Goal: Task Accomplishment & Management: Complete application form

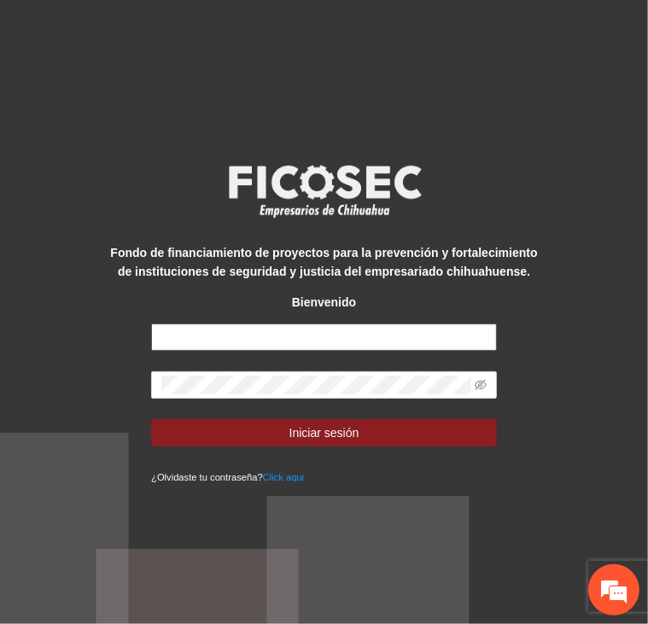
type input "**********"
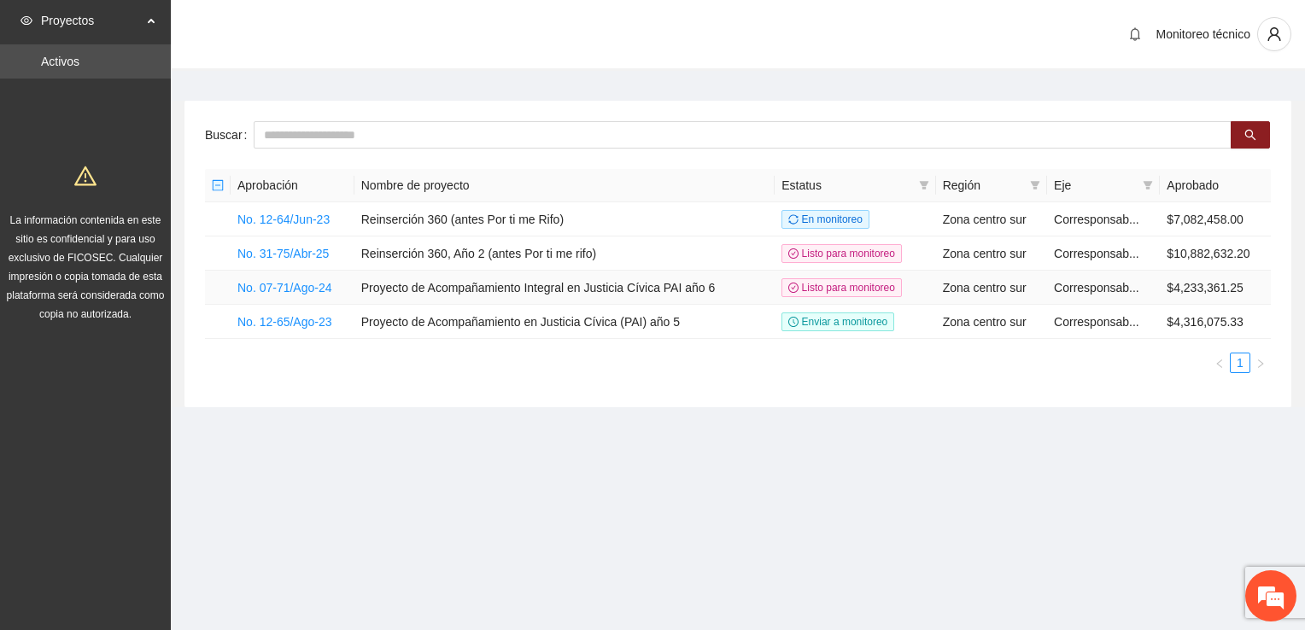
click at [302, 296] on td "No. 07-71/Ago-24" at bounding box center [293, 288] width 124 height 34
click at [308, 289] on link "No. 07-71/Ago-24" at bounding box center [284, 288] width 95 height 14
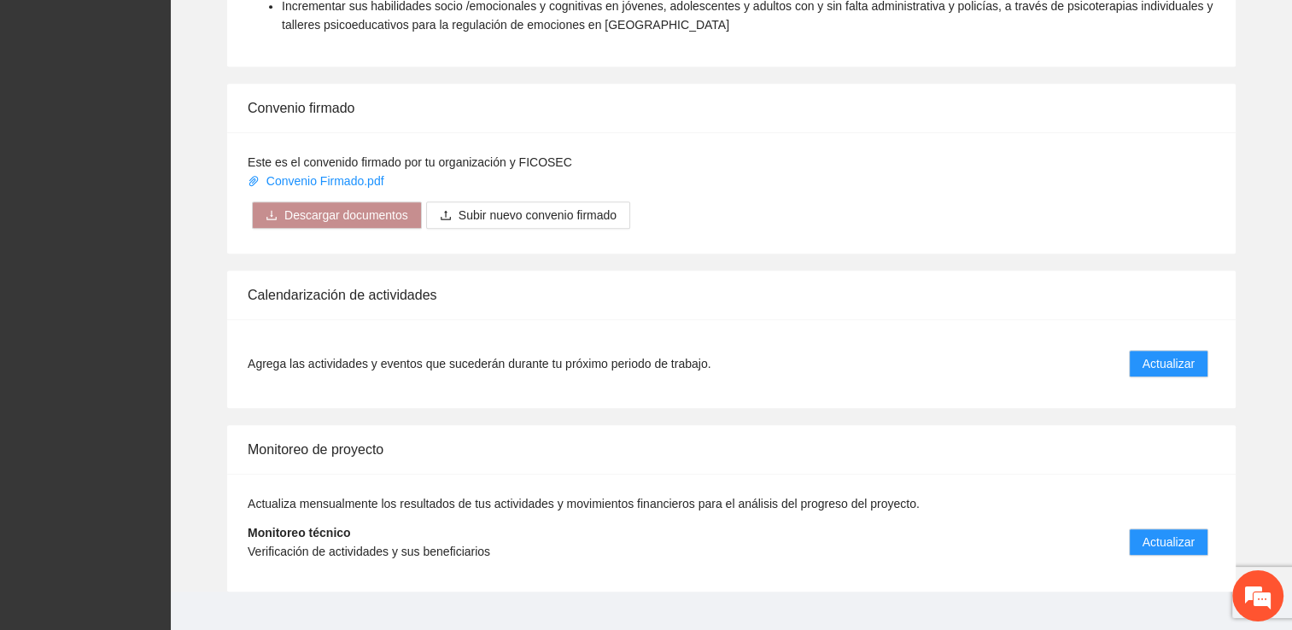
scroll to position [1421, 0]
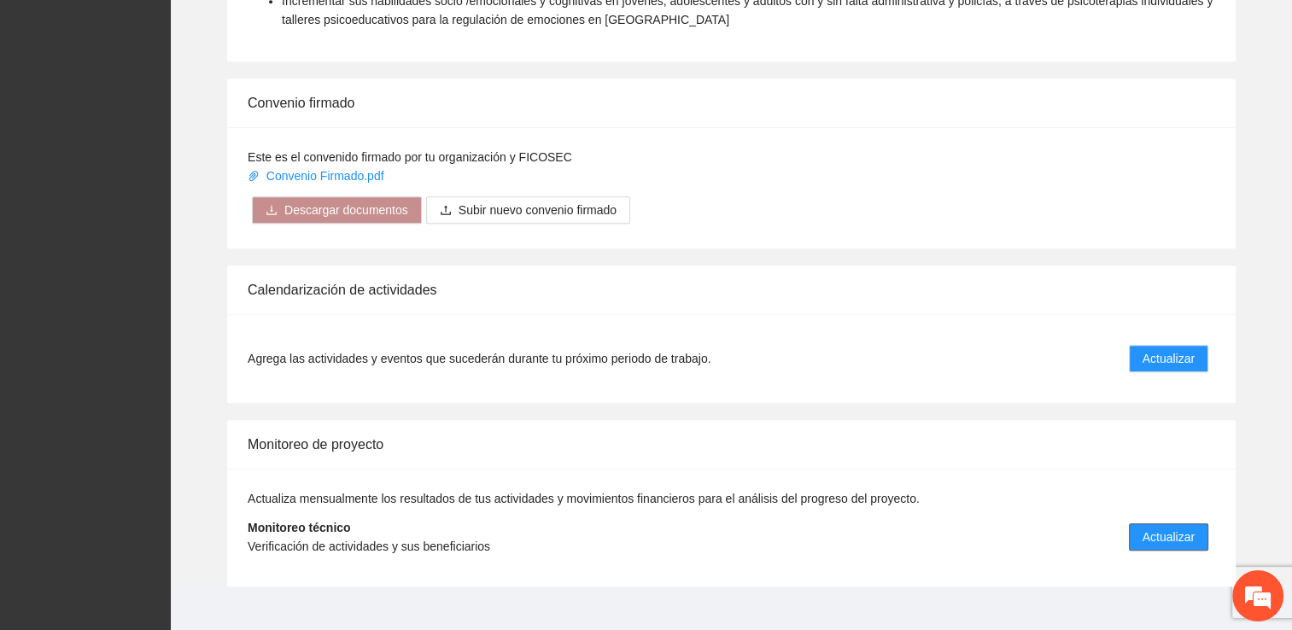
click at [647, 528] on span "Actualizar" at bounding box center [1169, 537] width 52 height 19
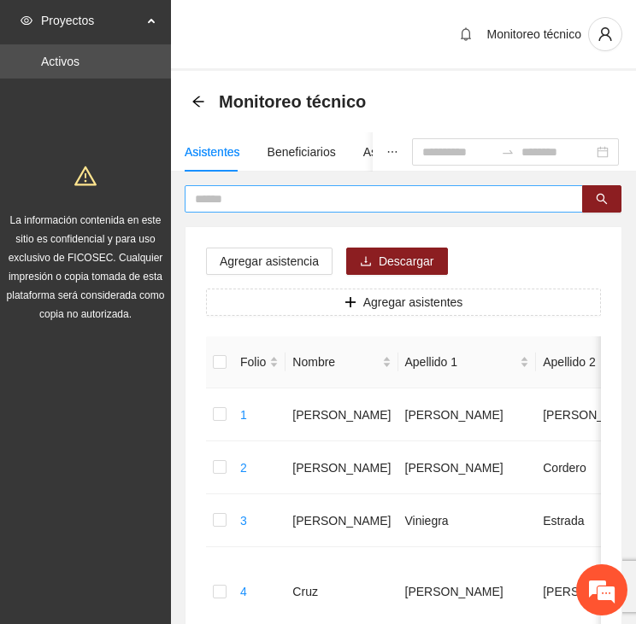
click at [389, 194] on input "text" at bounding box center [377, 199] width 364 height 19
type input "*****"
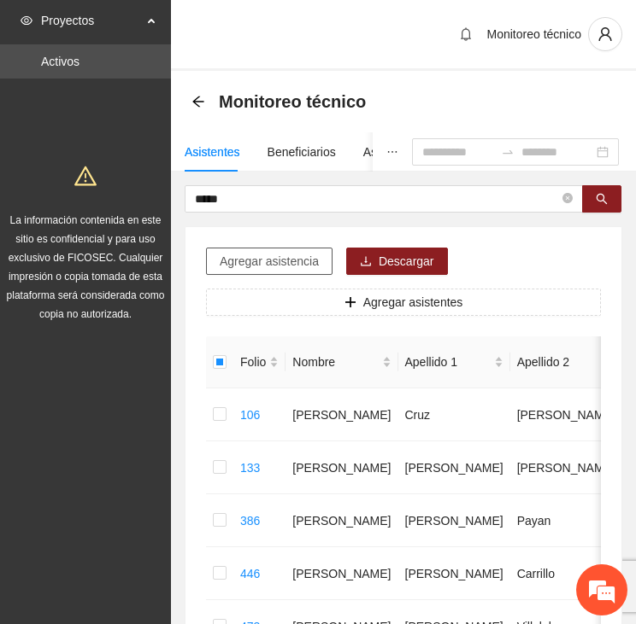
click at [281, 255] on span "Agregar asistencia" at bounding box center [269, 261] width 99 height 19
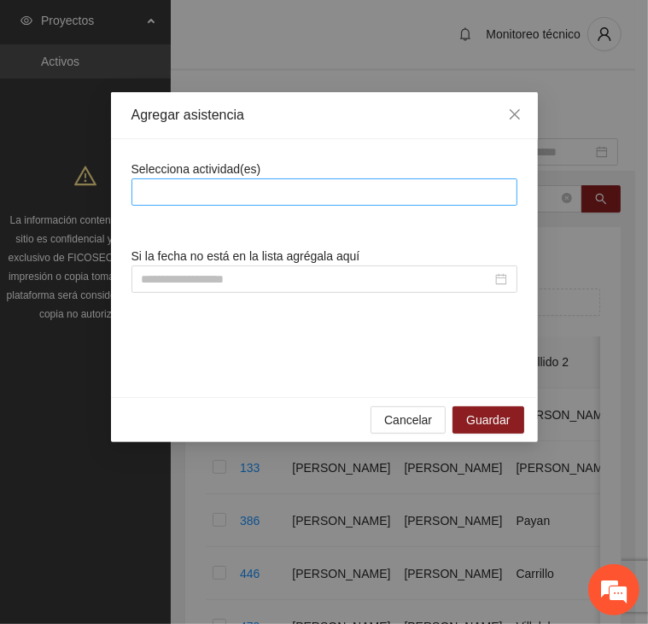
click at [254, 187] on div at bounding box center [325, 192] width 378 height 21
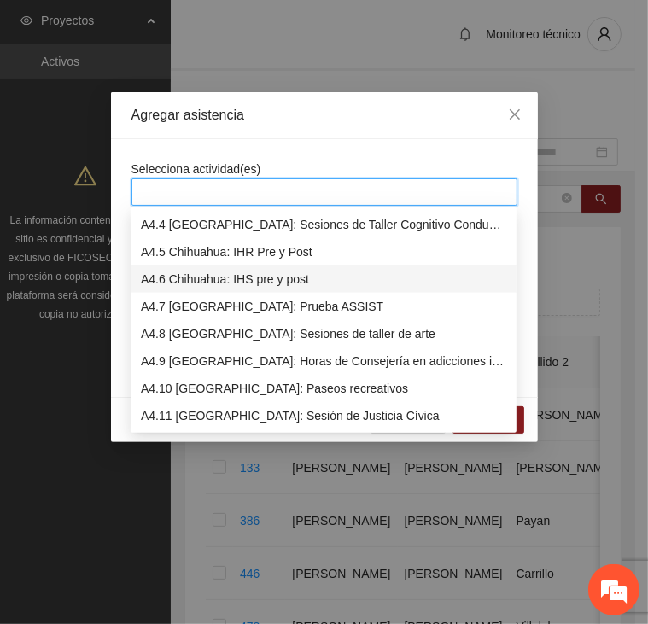
scroll to position [1281, 0]
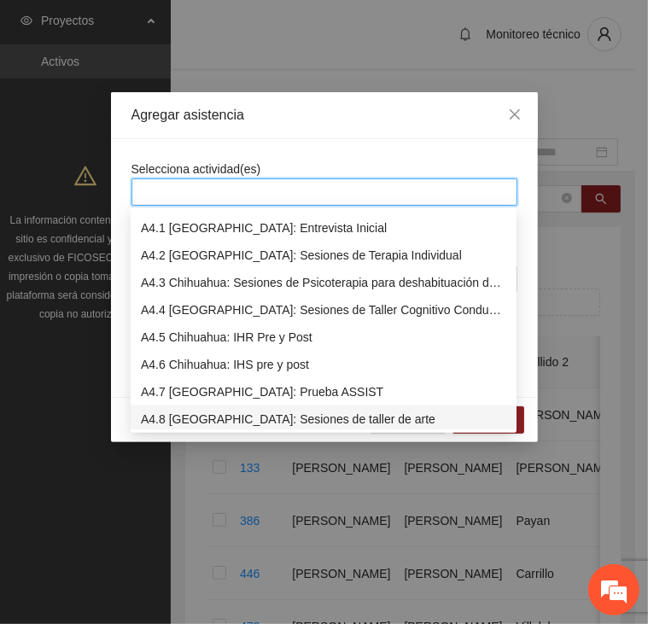
click at [311, 419] on div "A4.8 [GEOGRAPHIC_DATA]: Sesiones de taller de arte" at bounding box center [324, 419] width 366 height 19
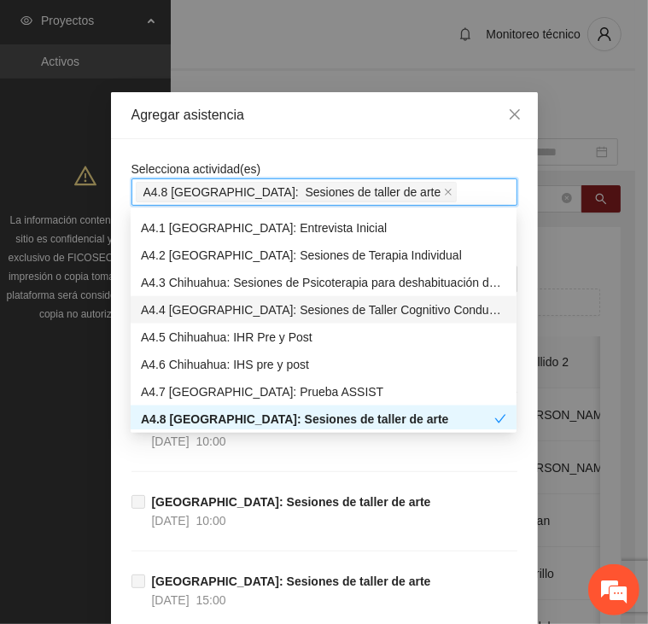
click at [317, 309] on div "A4.4 [GEOGRAPHIC_DATA]: Sesiones de Taller Cognitivo Conductual" at bounding box center [324, 310] width 366 height 19
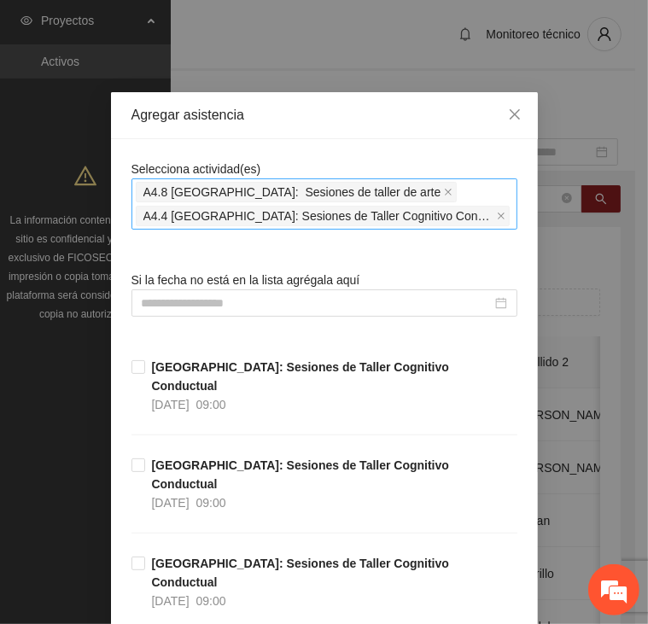
click at [444, 194] on icon "close" at bounding box center [448, 192] width 9 height 9
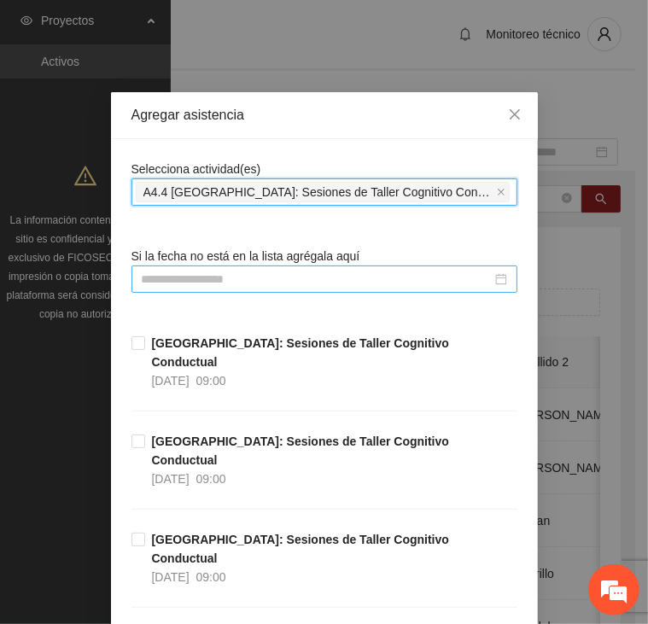
click at [328, 276] on input at bounding box center [317, 279] width 350 height 19
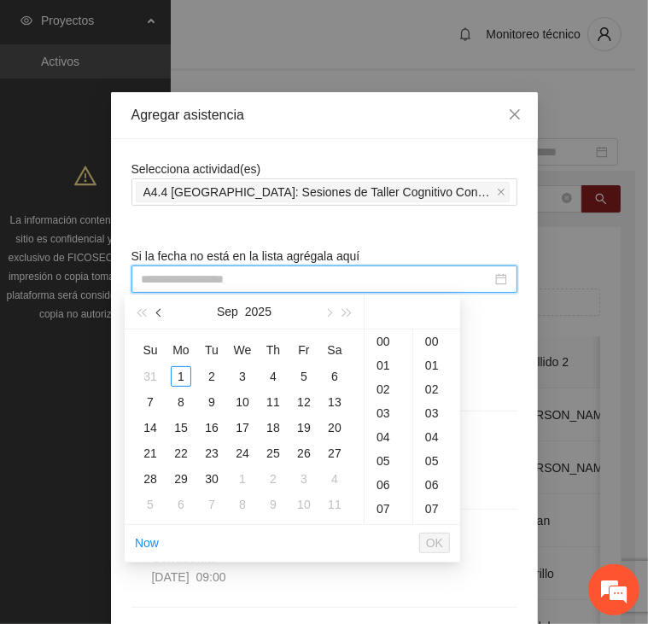
click at [161, 316] on button "button" at bounding box center [159, 312] width 19 height 34
type input "**********"
click at [331, 375] on div "2" at bounding box center [335, 376] width 21 height 21
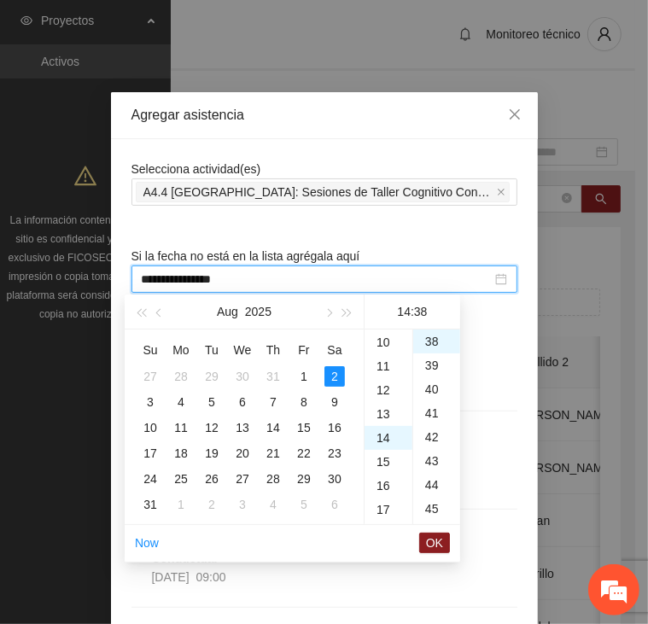
scroll to position [164, 0]
click at [379, 390] on div "09" at bounding box center [389, 393] width 48 height 24
type input "**********"
click at [426, 539] on button "OK" at bounding box center [434, 543] width 31 height 21
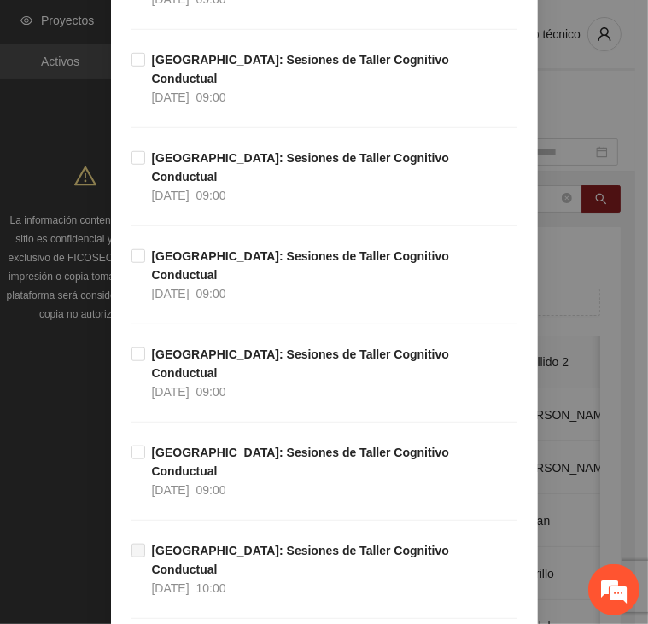
scroll to position [1977, 0]
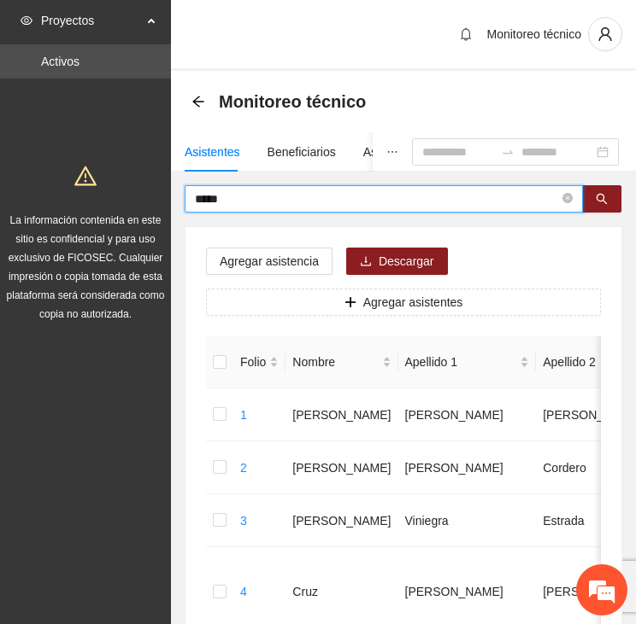
drag, startPoint x: 258, startPoint y: 192, endPoint x: 120, endPoint y: 203, distance: 138.8
type input "*****"
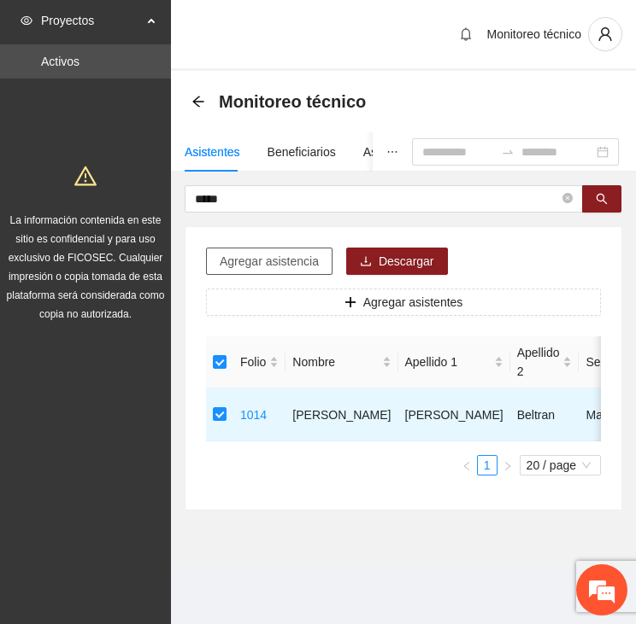
click at [289, 261] on span "Agregar asistencia" at bounding box center [269, 261] width 99 height 19
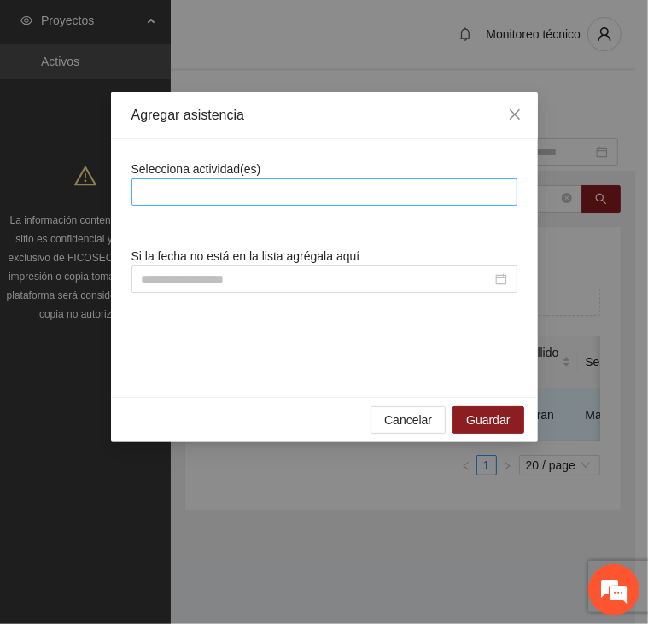
click at [284, 192] on div at bounding box center [325, 192] width 378 height 21
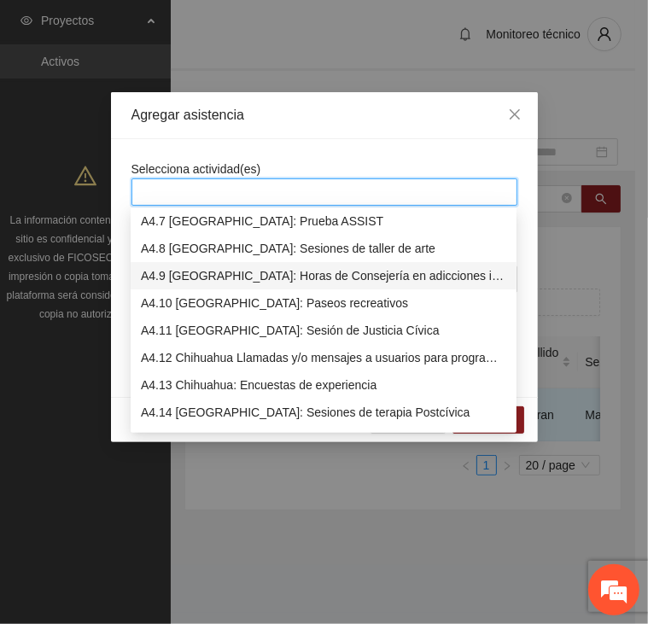
scroll to position [1367, 0]
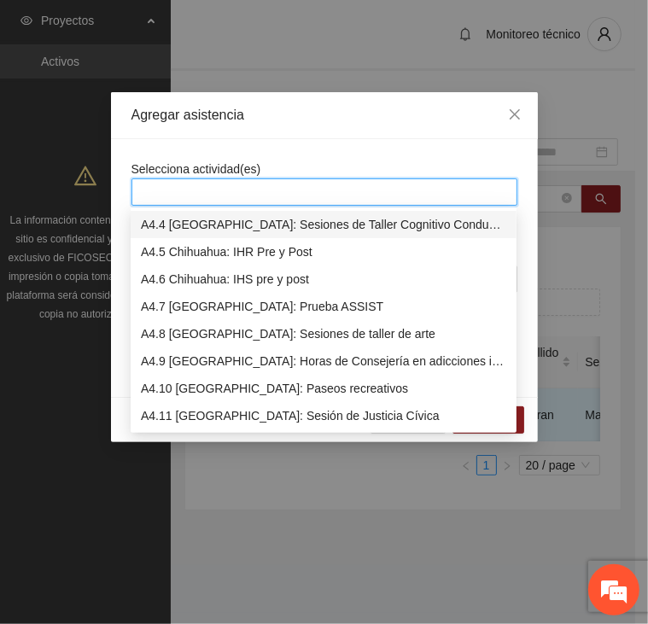
click at [317, 224] on div "A4.4 [GEOGRAPHIC_DATA]: Sesiones de Taller Cognitivo Conductual" at bounding box center [324, 224] width 366 height 19
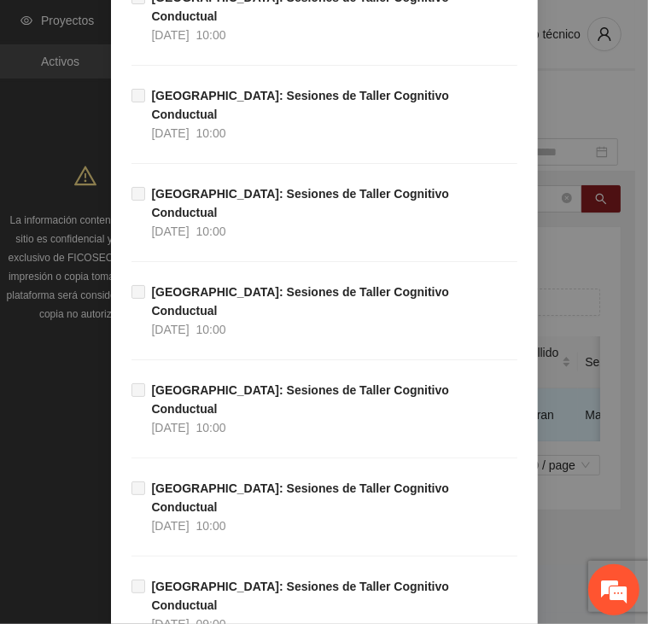
scroll to position [1977, 0]
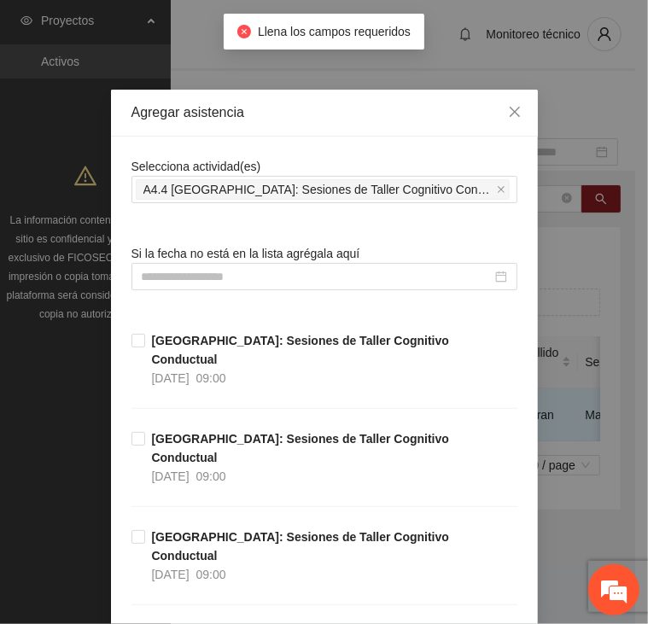
scroll to position [0, 0]
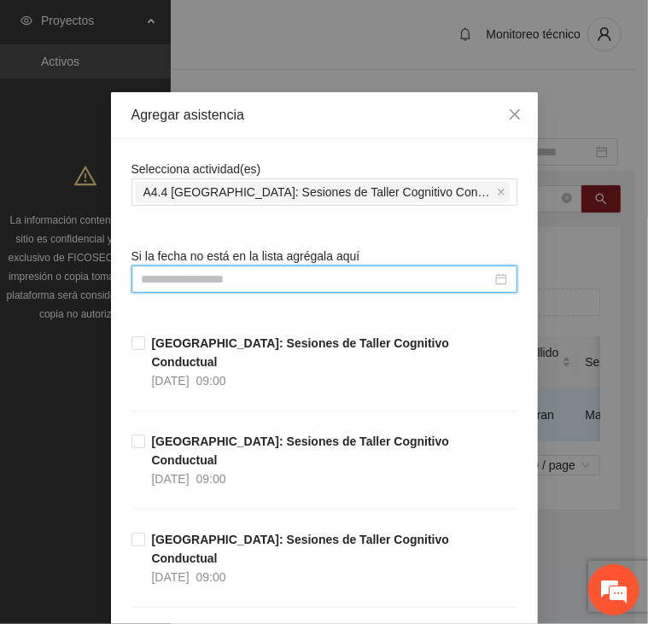
click at [325, 281] on input at bounding box center [317, 279] width 350 height 19
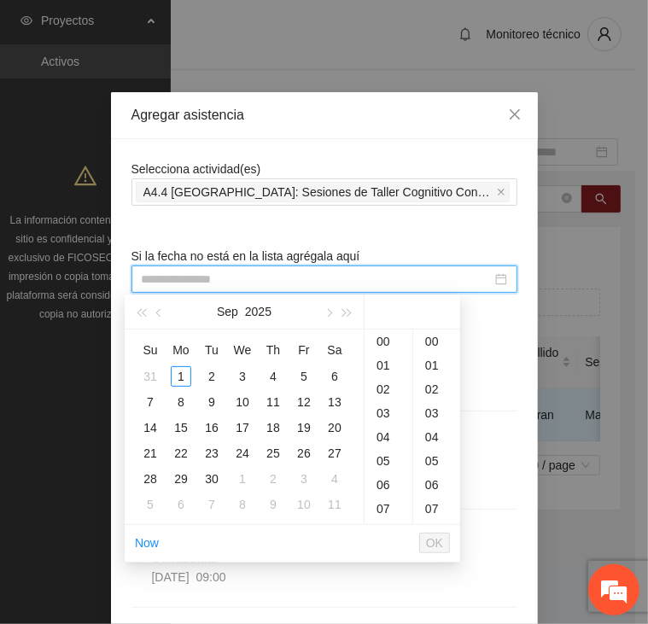
type input "**********"
click at [161, 312] on span "button" at bounding box center [160, 313] width 9 height 9
type input "**********"
click at [249, 453] on div "20" at bounding box center [242, 453] width 21 height 21
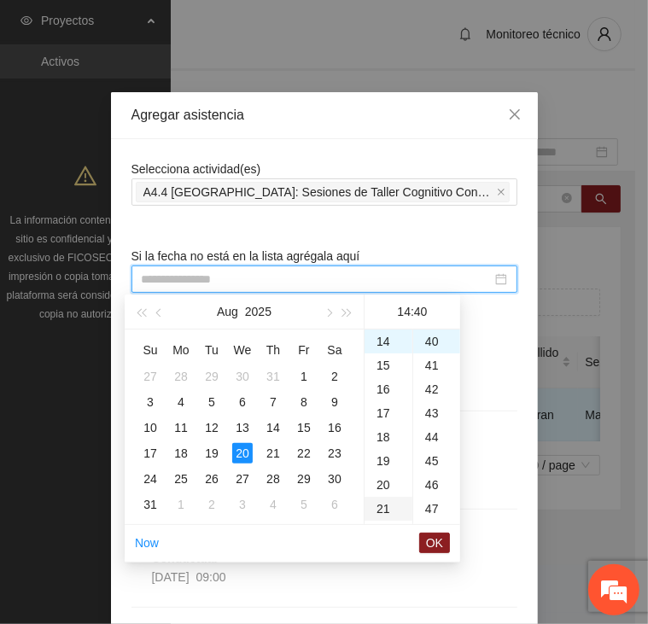
scroll to position [957, 0]
type input "**********"
click at [437, 542] on span "OK" at bounding box center [434, 543] width 17 height 19
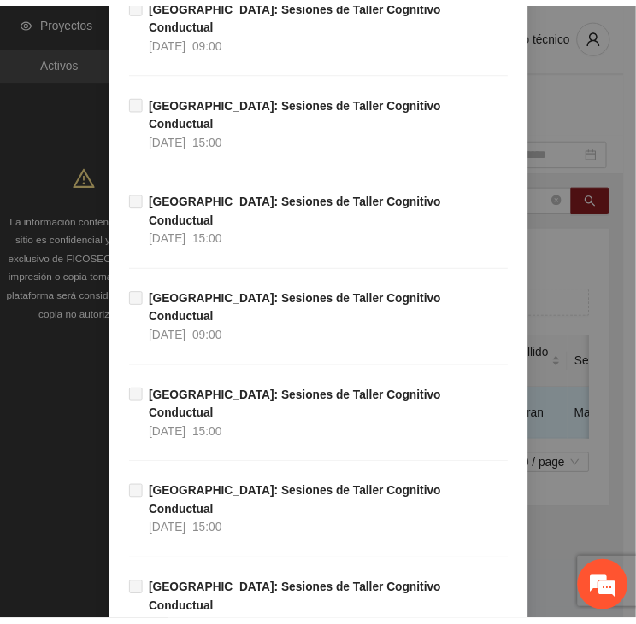
scroll to position [1977, 0]
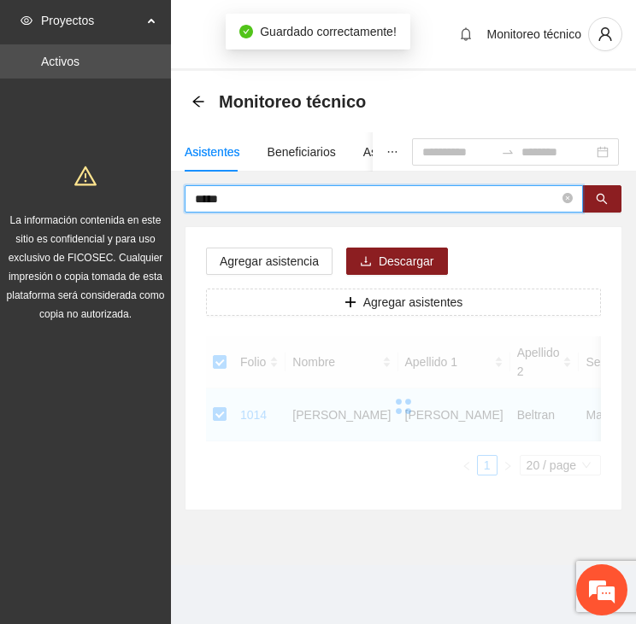
drag, startPoint x: 255, startPoint y: 195, endPoint x: 146, endPoint y: 197, distance: 108.5
click at [146, 197] on section "Proyectos Activos La información contenida en este sitio es confidencial y para…" at bounding box center [318, 312] width 636 height 624
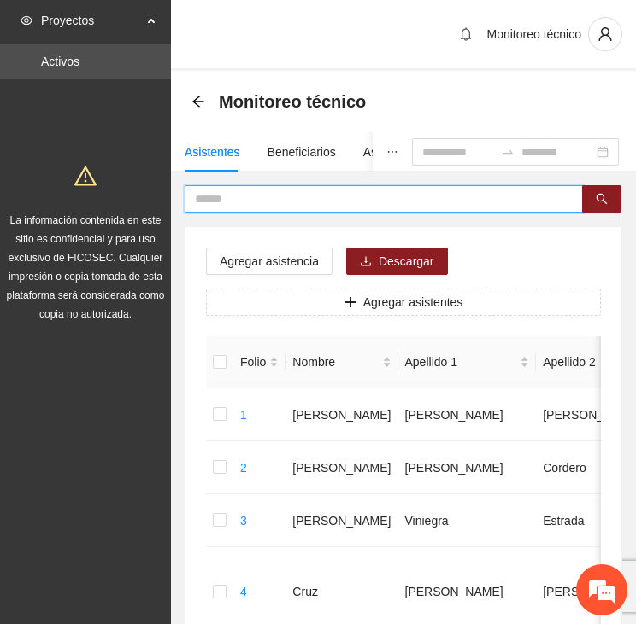
click at [308, 205] on input "text" at bounding box center [377, 199] width 364 height 19
type input "*****"
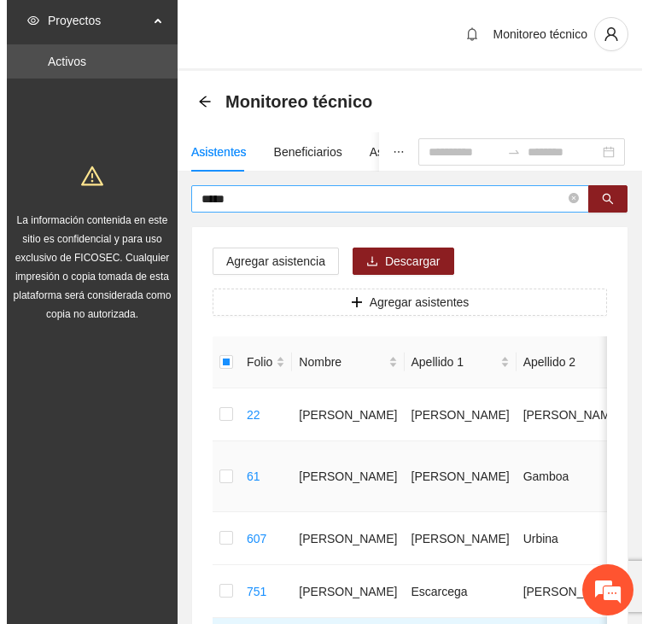
scroll to position [0, 0]
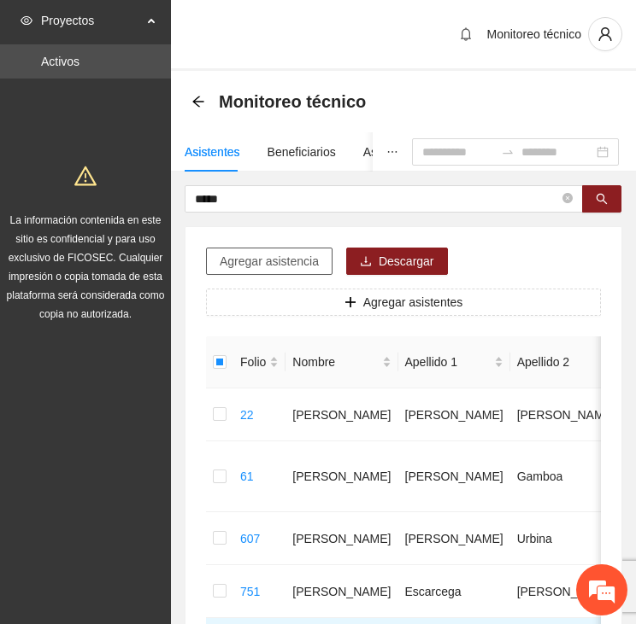
click at [278, 260] on span "Agregar asistencia" at bounding box center [269, 261] width 99 height 19
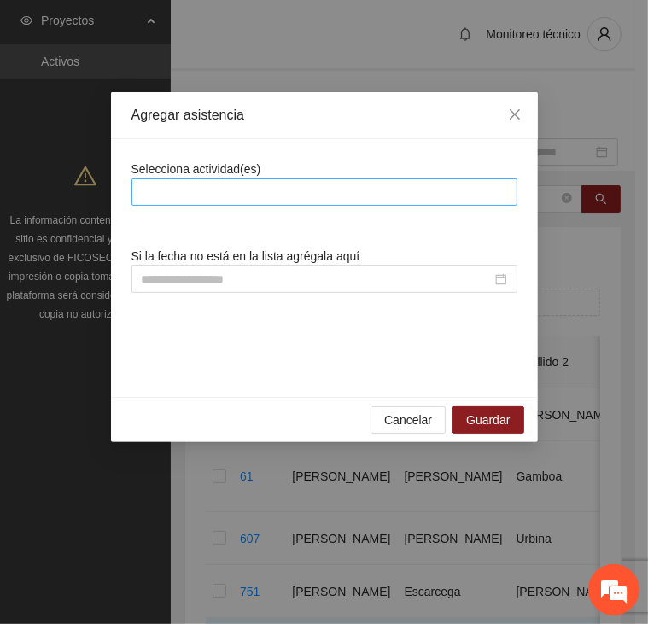
click at [298, 185] on div at bounding box center [325, 192] width 378 height 21
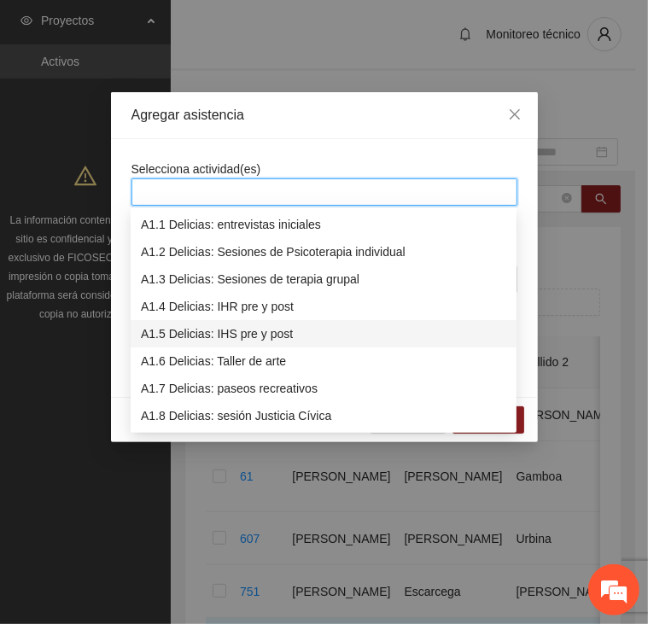
drag, startPoint x: 335, startPoint y: 249, endPoint x: 407, endPoint y: 334, distance: 112.1
click at [407, 334] on div "A1.1 Delicias: entrevistas iniciales A1.2 Delicias: Sesiones de Psicoterapia in…" at bounding box center [324, 347] width 386 height 273
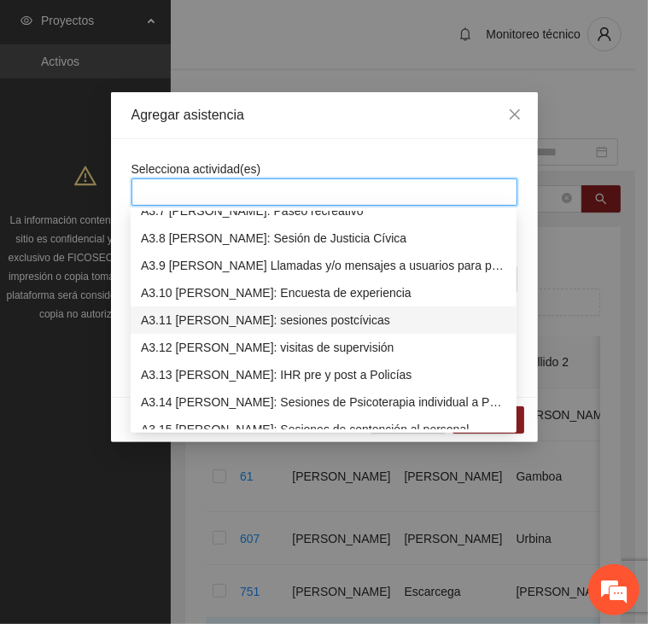
scroll to position [1196, 0]
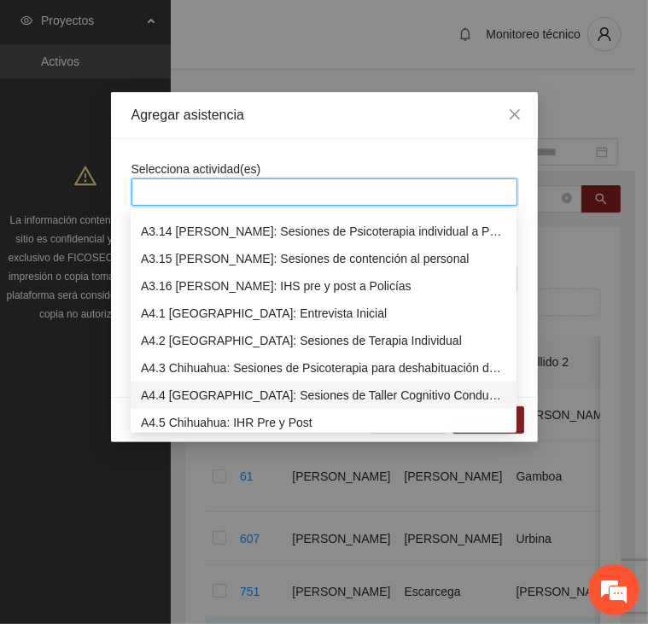
click at [390, 395] on div "A4.4 [GEOGRAPHIC_DATA]: Sesiones de Taller Cognitivo Conductual" at bounding box center [324, 395] width 366 height 19
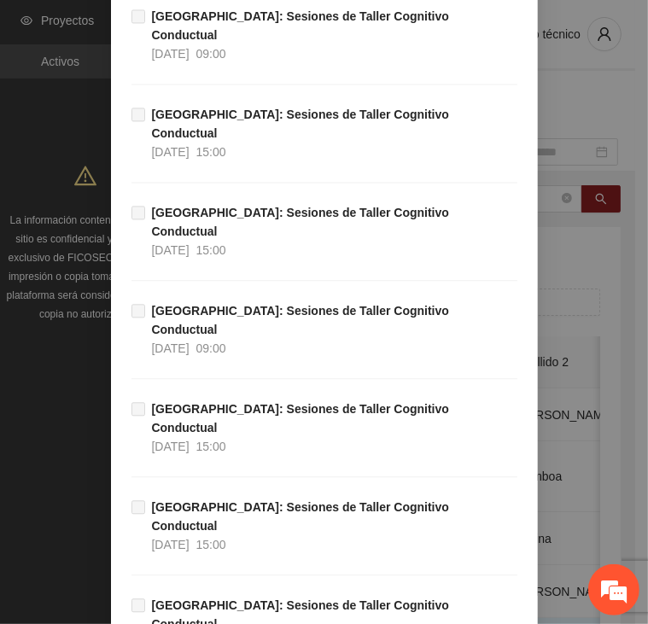
scroll to position [0, 0]
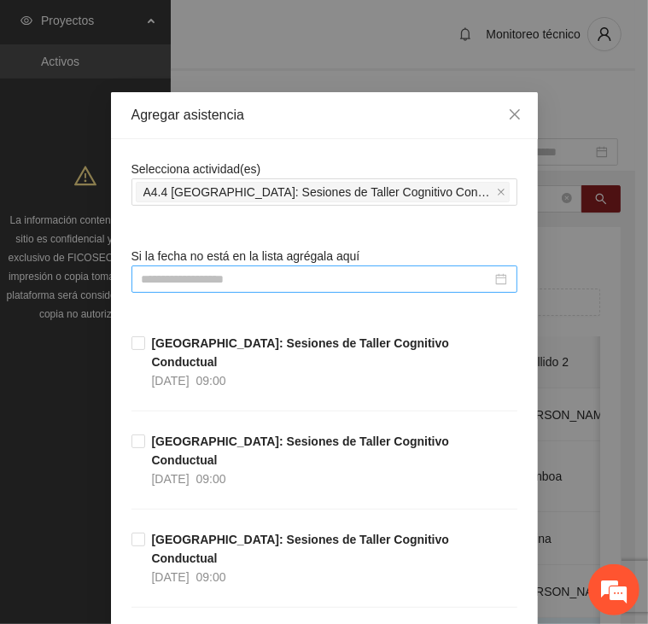
click at [414, 269] on div at bounding box center [325, 279] width 386 height 27
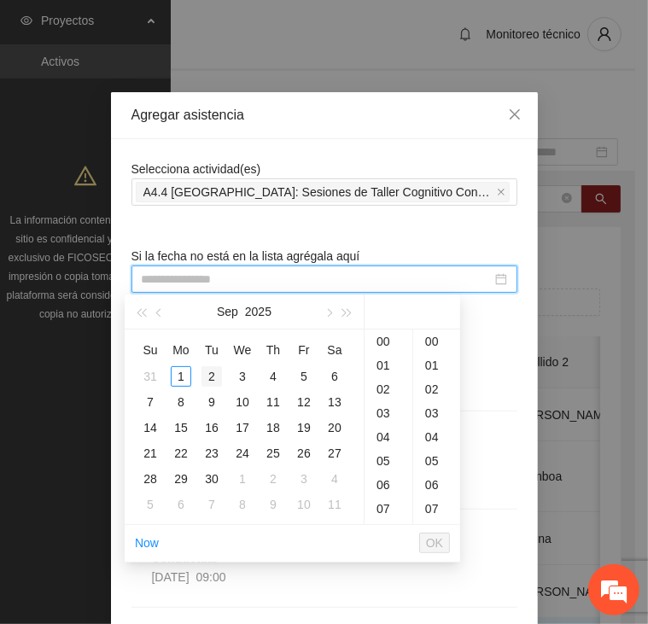
type input "**********"
click at [160, 313] on span "button" at bounding box center [160, 313] width 9 height 9
click at [332, 378] on div "2" at bounding box center [335, 376] width 21 height 21
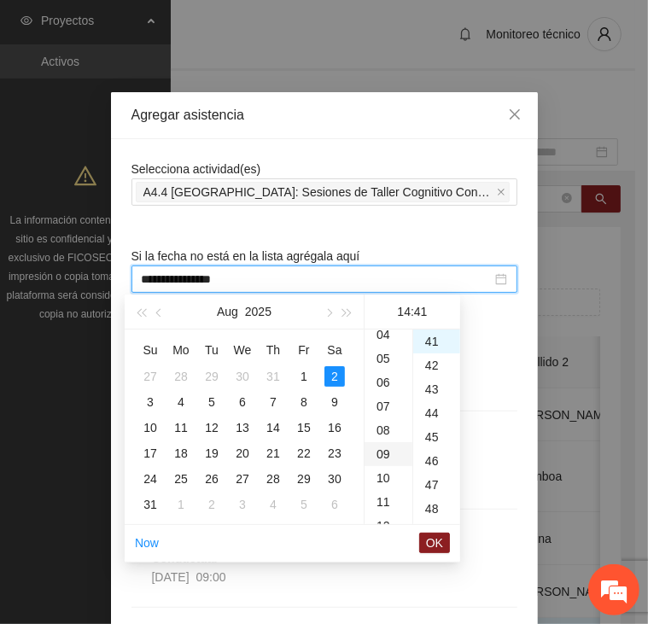
click at [383, 457] on div "09" at bounding box center [389, 454] width 48 height 24
type input "**********"
click at [436, 543] on span "OK" at bounding box center [434, 543] width 17 height 19
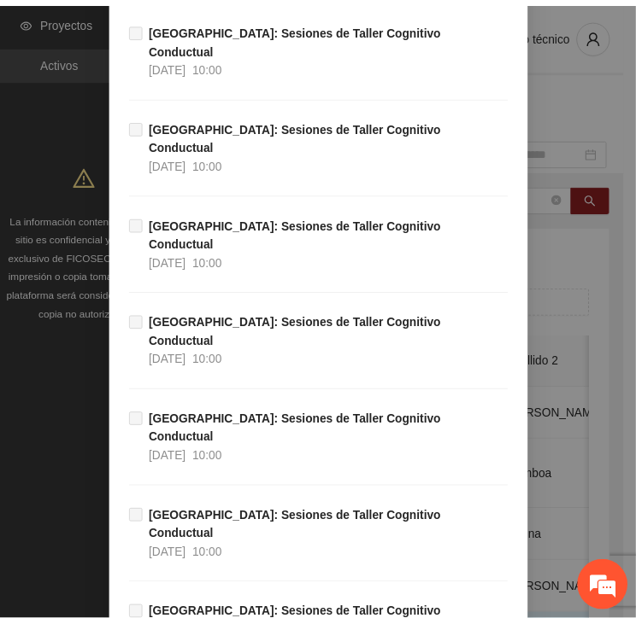
scroll to position [1977, 0]
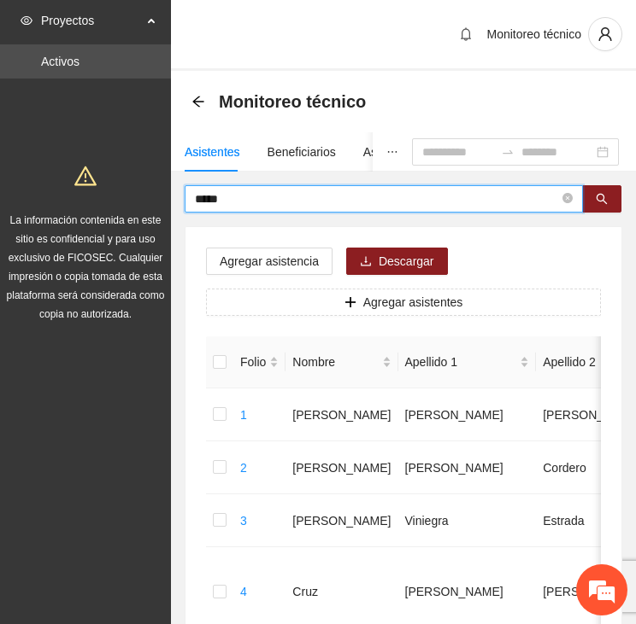
drag, startPoint x: 291, startPoint y: 200, endPoint x: 103, endPoint y: 215, distance: 188.5
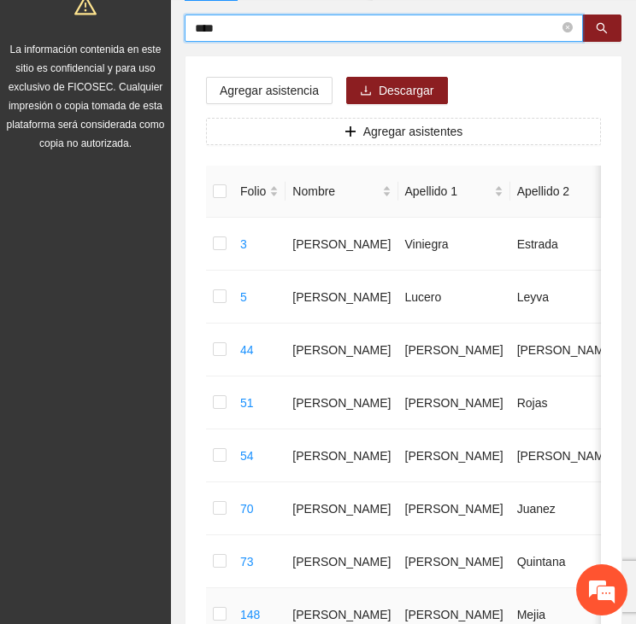
scroll to position [171, 0]
drag, startPoint x: 255, startPoint y: 33, endPoint x: 133, endPoint y: 38, distance: 121.4
click at [267, 26] on input "****" at bounding box center [377, 28] width 364 height 19
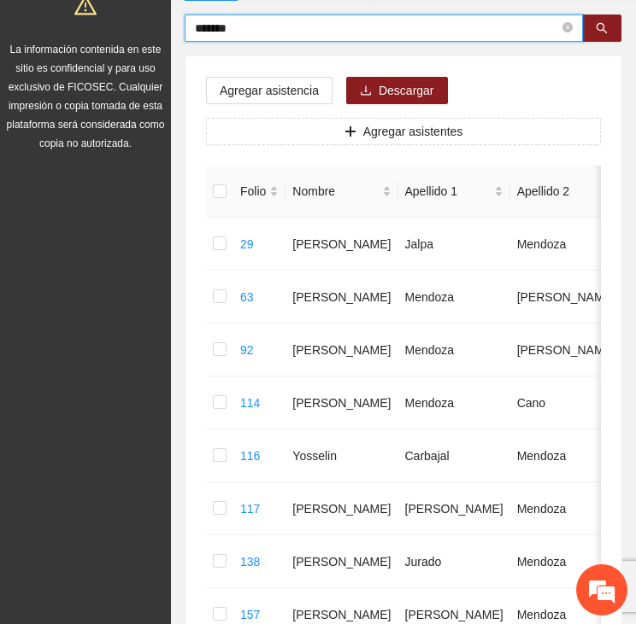
drag, startPoint x: 274, startPoint y: 36, endPoint x: 158, endPoint y: 40, distance: 116.2
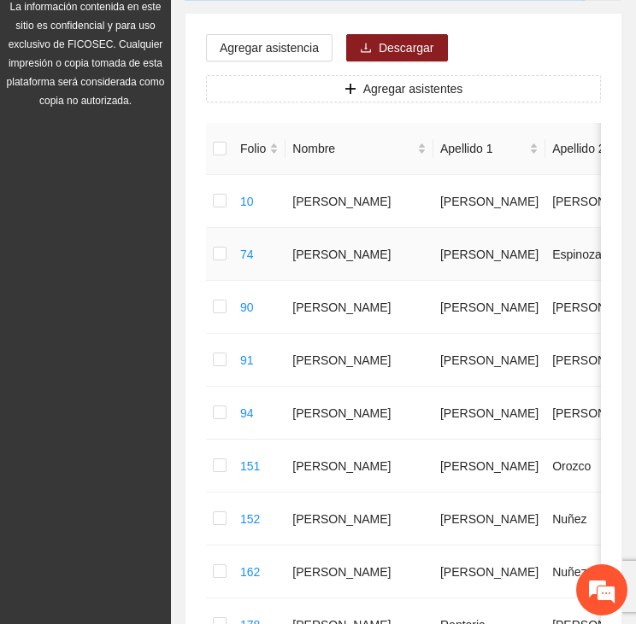
scroll to position [0, 0]
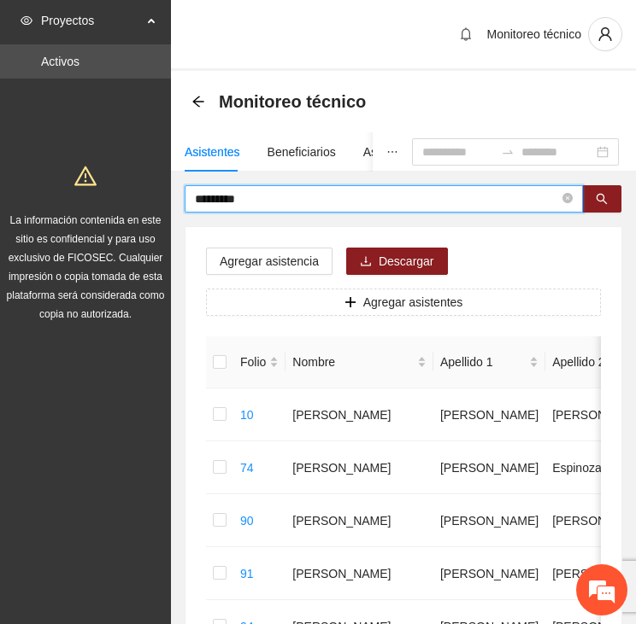
drag, startPoint x: 219, startPoint y: 214, endPoint x: 145, endPoint y: 235, distance: 76.3
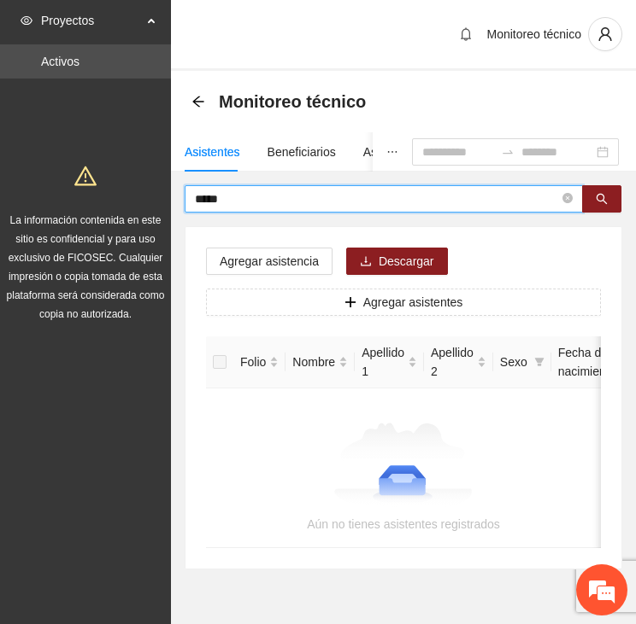
click at [236, 198] on input "*****" at bounding box center [377, 199] width 364 height 19
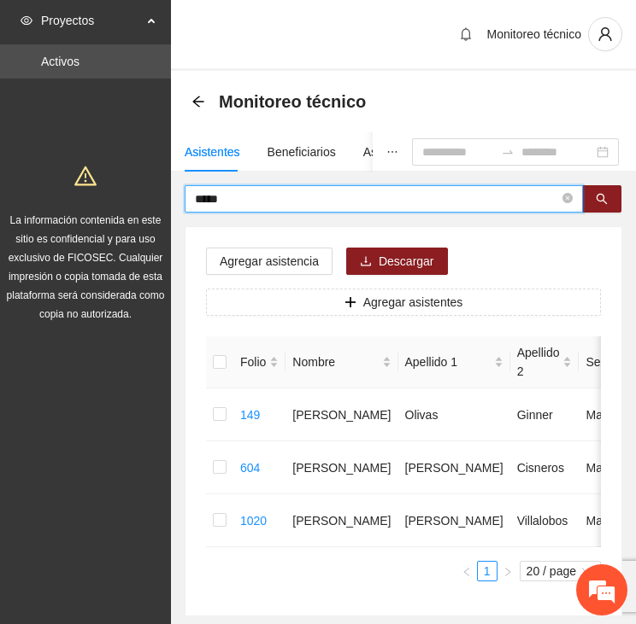
drag, startPoint x: 245, startPoint y: 191, endPoint x: 120, endPoint y: 200, distance: 125.0
click at [120, 200] on section "Proyectos Activos La información contenida en este sitio es confidencial y para…" at bounding box center [318, 359] width 636 height 719
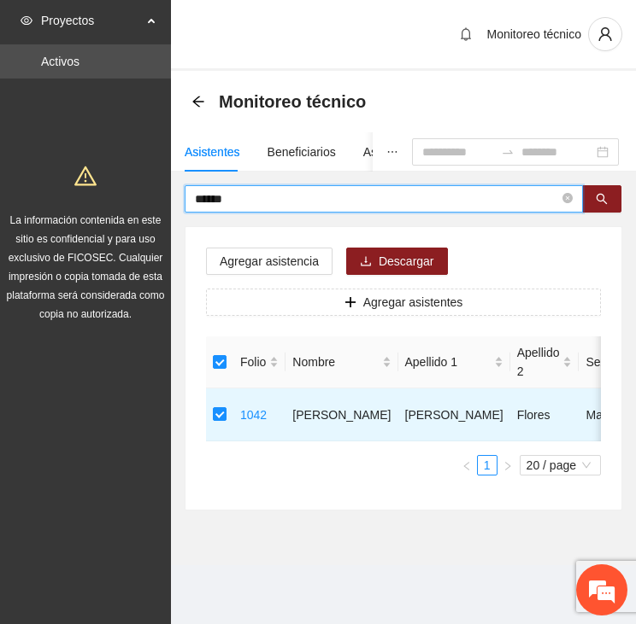
drag, startPoint x: 268, startPoint y: 199, endPoint x: 171, endPoint y: 204, distance: 97.5
click at [171, 204] on div "****** Agregar asistencia Descargar Agregar asistentes Folio Nombre Apellido 1 …" at bounding box center [403, 347] width 465 height 325
click at [298, 197] on input "*****" at bounding box center [377, 199] width 364 height 19
drag, startPoint x: 270, startPoint y: 196, endPoint x: 153, endPoint y: 218, distance: 119.1
click at [153, 218] on section "Proyectos Activos La información contenida en este sitio es confidencial y para…" at bounding box center [318, 312] width 636 height 624
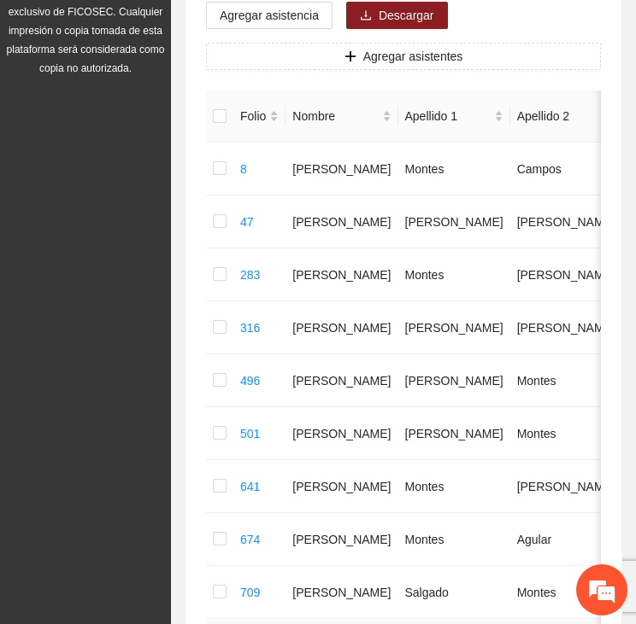
scroll to position [513, 0]
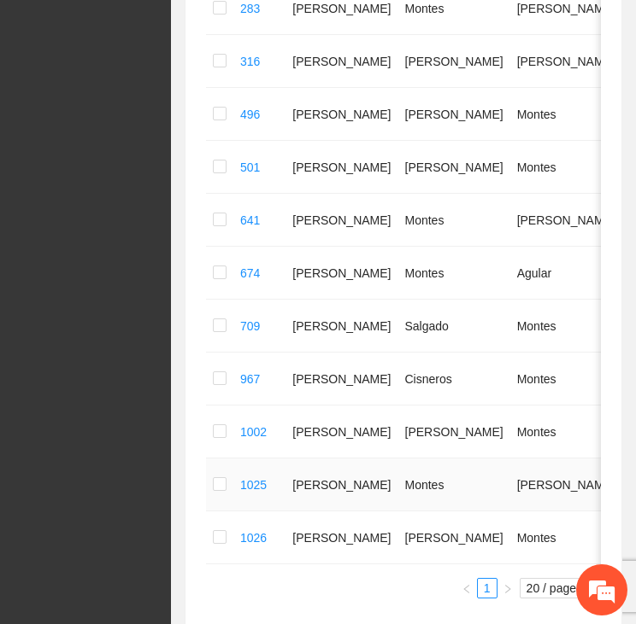
click at [209, 481] on td at bounding box center [219, 485] width 27 height 53
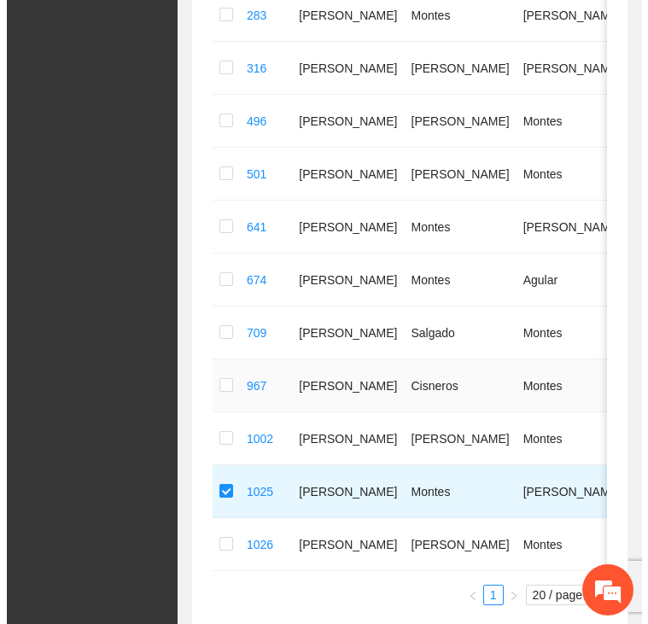
scroll to position [0, 0]
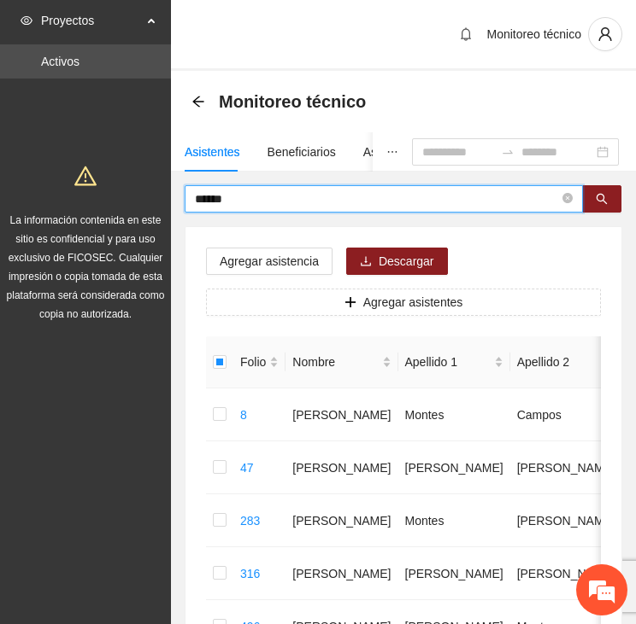
drag, startPoint x: 255, startPoint y: 201, endPoint x: 93, endPoint y: 202, distance: 161.4
click at [94, 202] on section "Proyectos Activos La información contenida en este sitio es confidencial y para…" at bounding box center [318, 624] width 636 height 1249
type input "****"
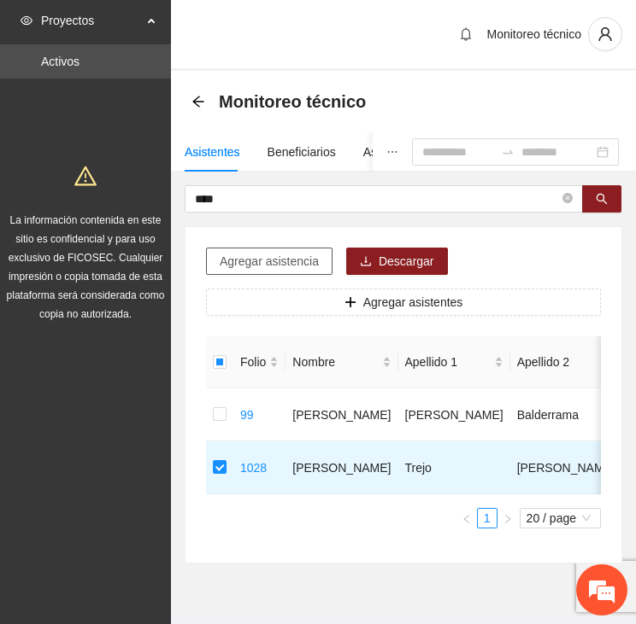
click at [262, 263] on span "Agregar asistencia" at bounding box center [269, 261] width 99 height 19
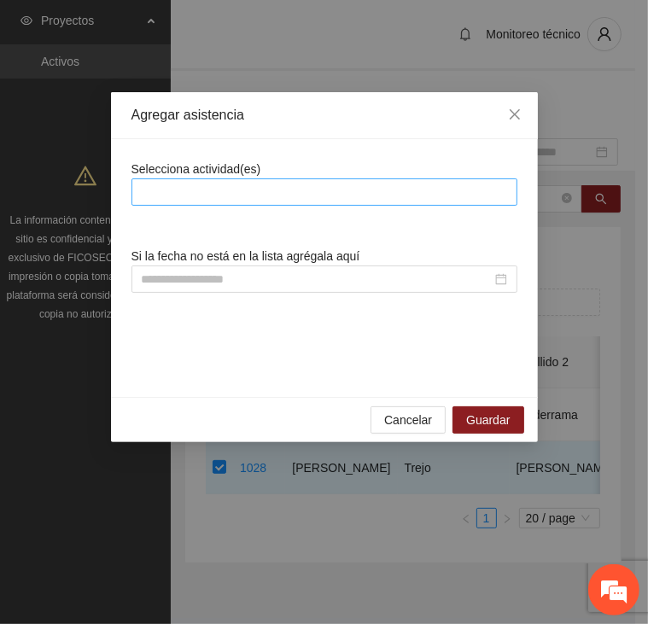
click at [261, 185] on div at bounding box center [325, 192] width 378 height 21
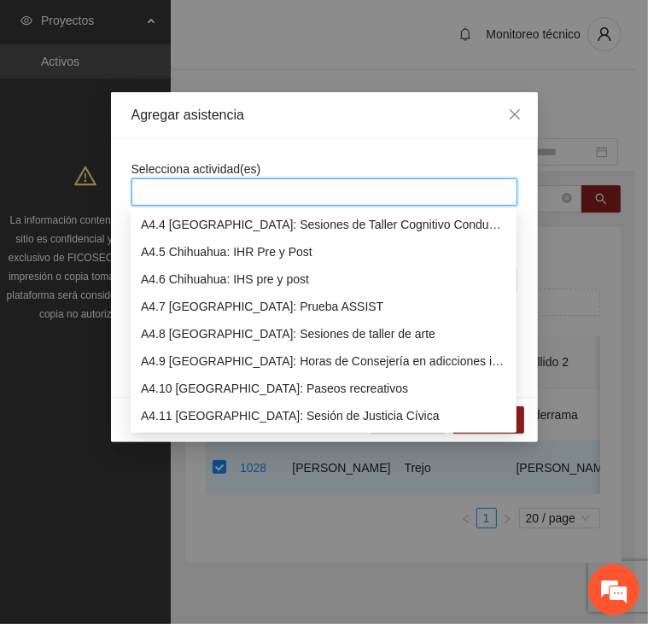
scroll to position [1281, 0]
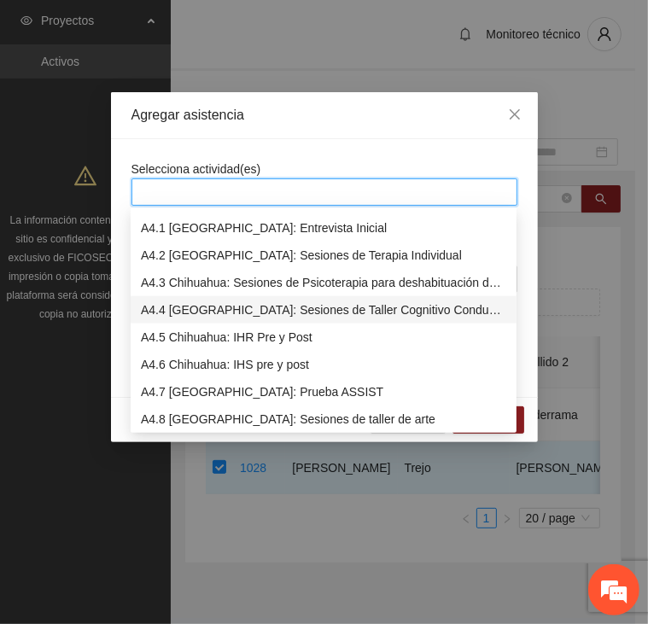
click at [253, 308] on div "A4.4 [GEOGRAPHIC_DATA]: Sesiones de Taller Cognitivo Conductual" at bounding box center [324, 310] width 366 height 19
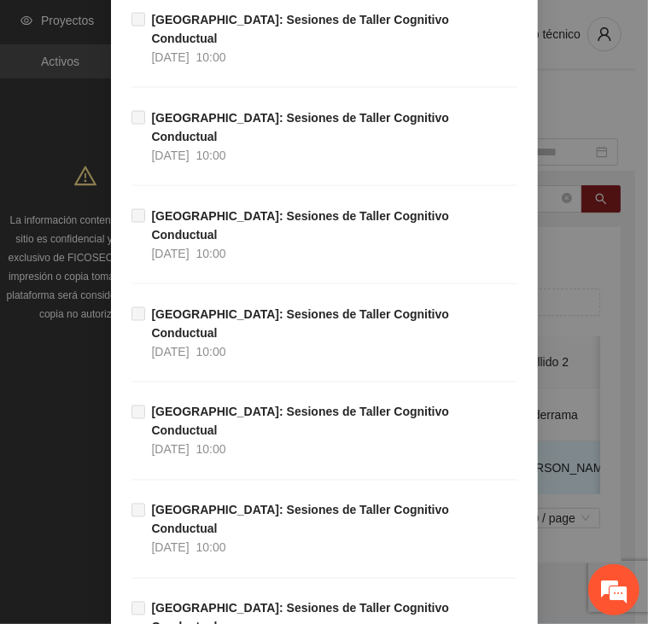
scroll to position [1977, 0]
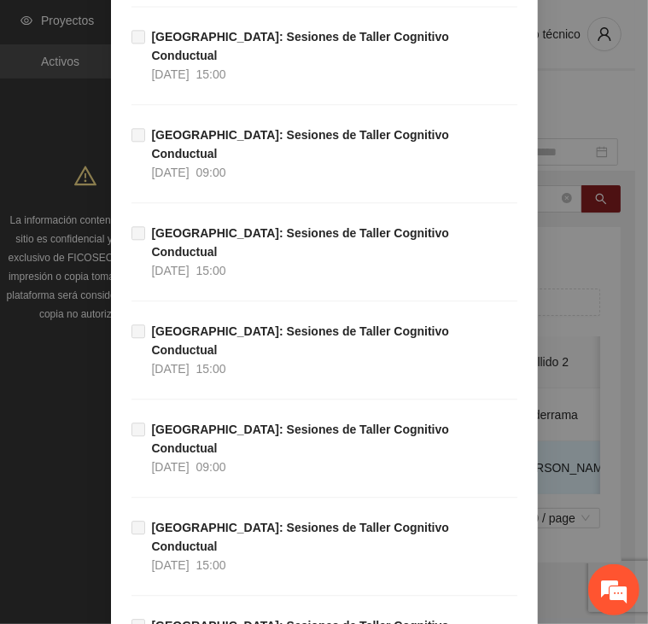
drag, startPoint x: 468, startPoint y: 579, endPoint x: 605, endPoint y: 495, distance: 160.7
click at [605, 495] on div "Agregar asistencia Selecciona actividad(es) A4.4 [GEOGRAPHIC_DATA]: Sesiones de…" at bounding box center [324, 312] width 648 height 624
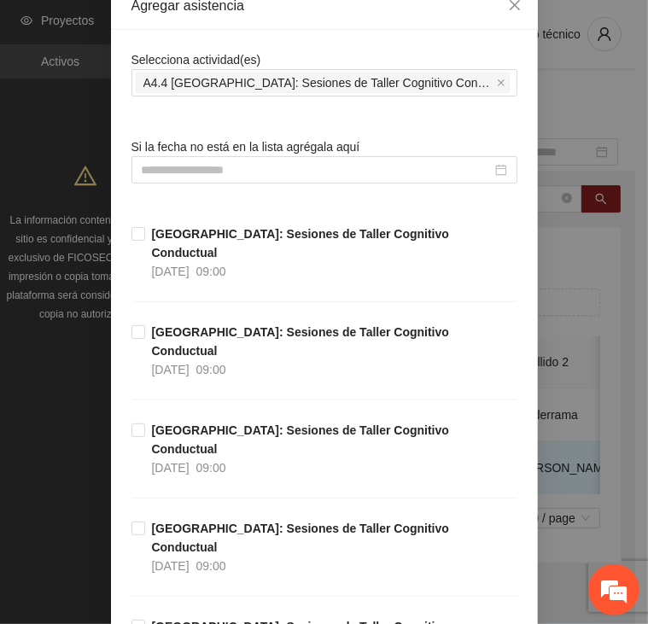
scroll to position [0, 0]
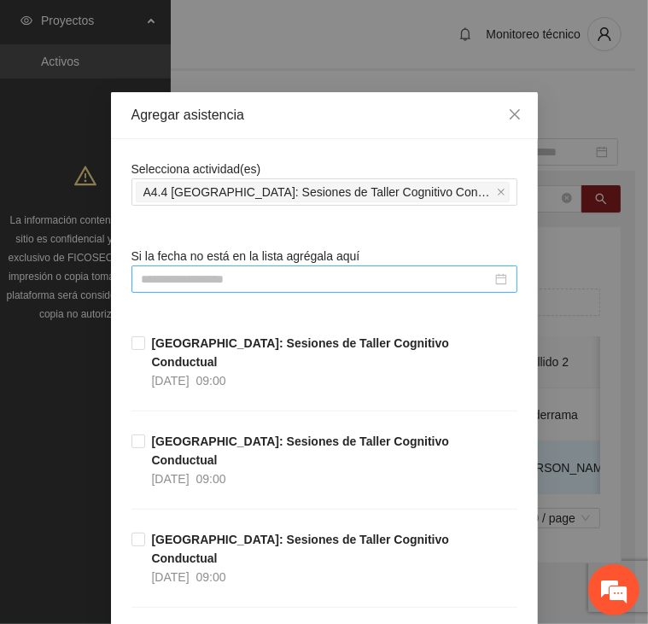
click at [362, 273] on input at bounding box center [317, 279] width 350 height 19
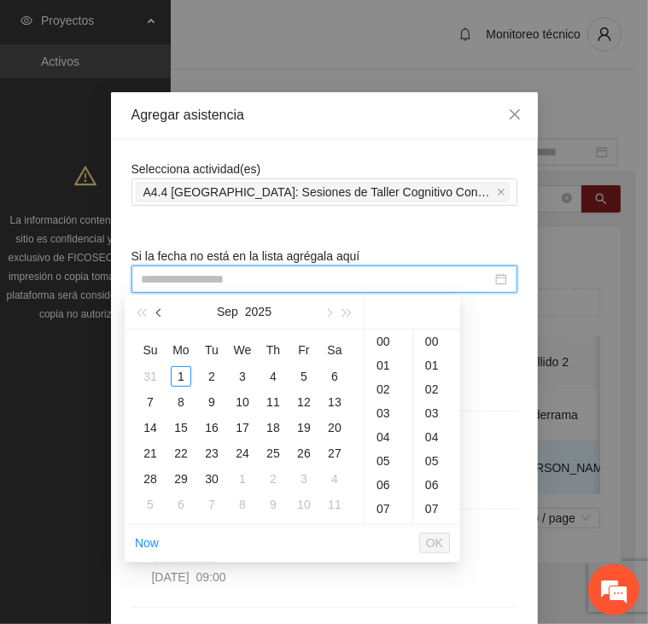
click at [163, 307] on button "button" at bounding box center [159, 312] width 19 height 34
click at [335, 378] on div "2" at bounding box center [335, 376] width 21 height 21
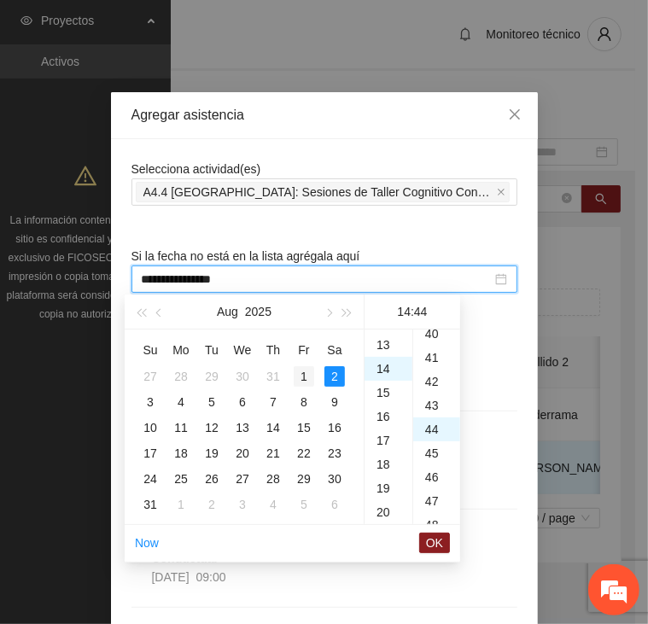
scroll to position [1052, 0]
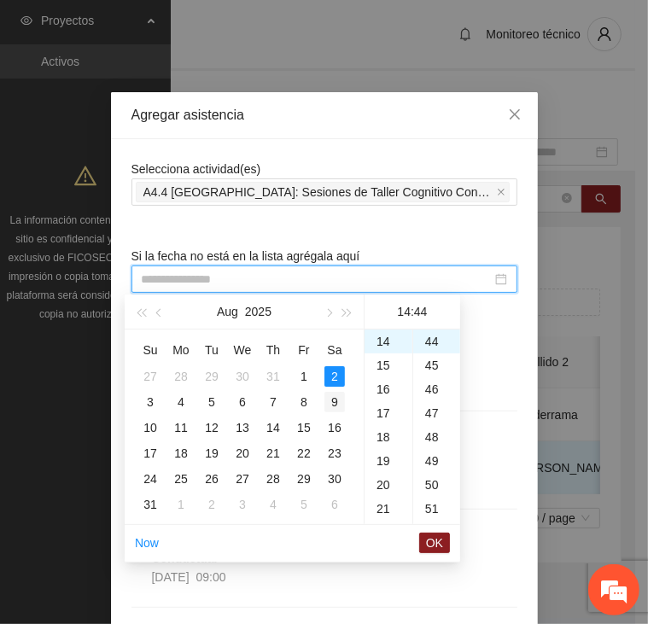
click at [328, 405] on div "9" at bounding box center [335, 402] width 21 height 21
click at [431, 343] on div "00" at bounding box center [436, 342] width 47 height 24
type input "**********"
click at [577, 282] on div "Agregar asistencia Selecciona actividad(es) A4.4 [GEOGRAPHIC_DATA]: Sesiones de…" at bounding box center [324, 312] width 648 height 624
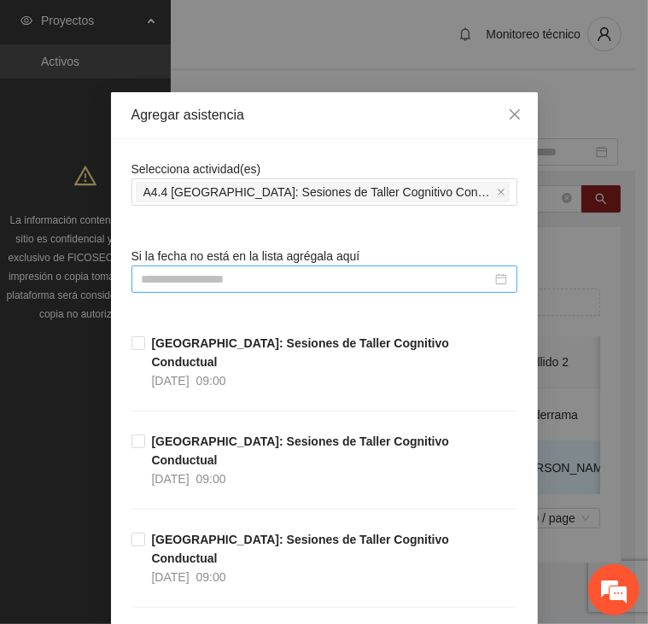
click at [395, 283] on input at bounding box center [317, 279] width 350 height 19
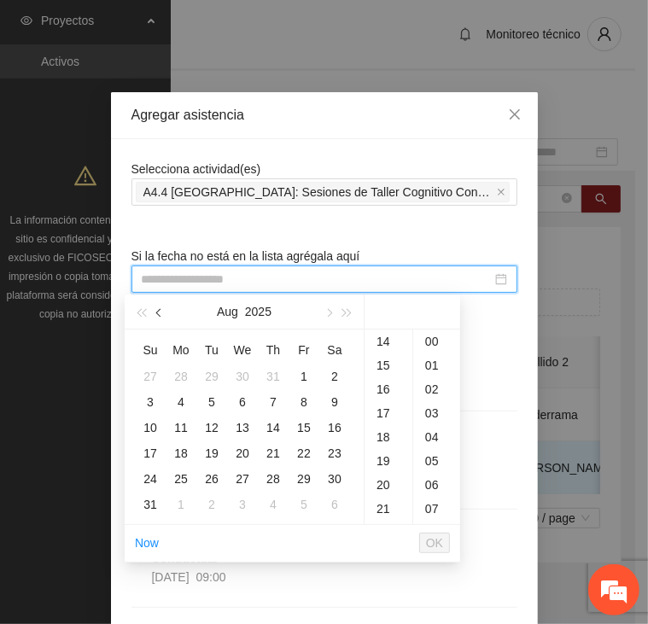
click at [161, 311] on span "button" at bounding box center [160, 313] width 9 height 9
click at [324, 308] on button "button" at bounding box center [328, 312] width 19 height 34
click at [342, 374] on div "2" at bounding box center [335, 376] width 21 height 21
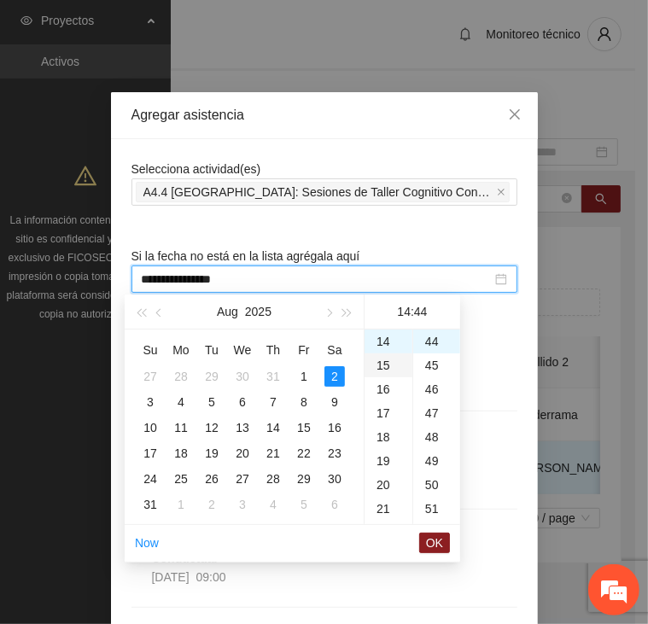
click at [396, 370] on div "15" at bounding box center [389, 366] width 48 height 24
click at [395, 368] on div "16" at bounding box center [389, 366] width 48 height 24
click at [398, 367] on div "17" at bounding box center [389, 366] width 48 height 24
drag, startPoint x: 384, startPoint y: 489, endPoint x: 394, endPoint y: 501, distance: 15.2
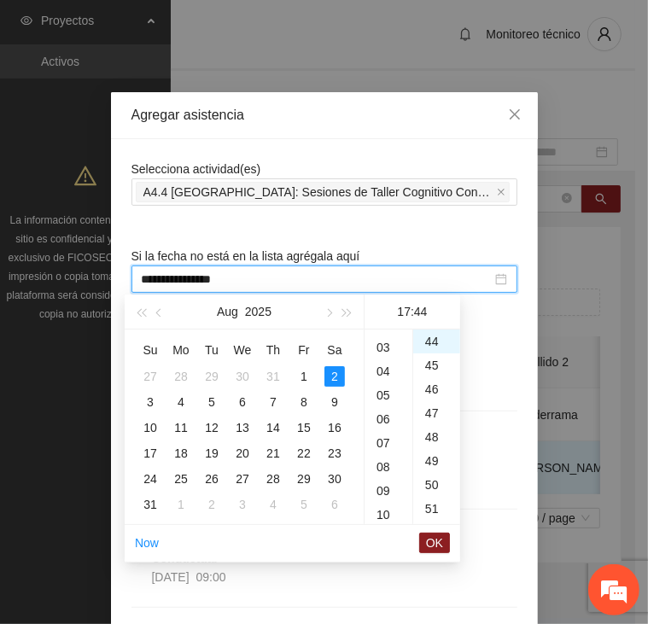
click at [384, 490] on div "09" at bounding box center [389, 491] width 48 height 24
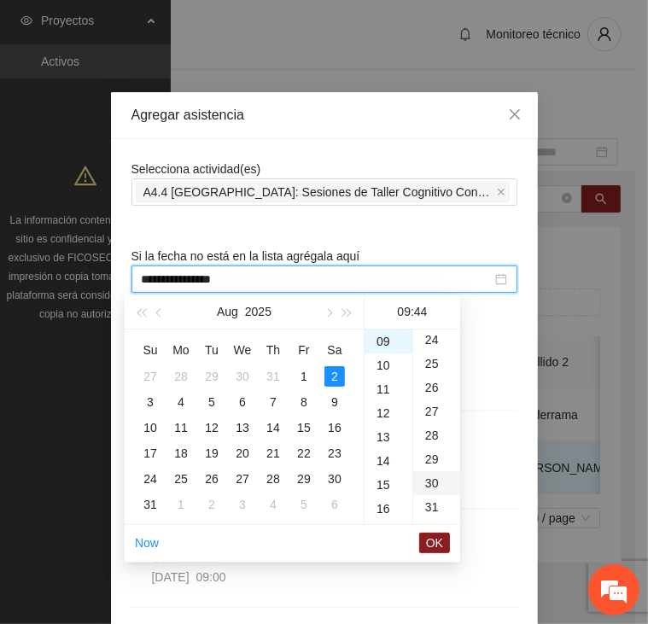
click at [431, 478] on div "30" at bounding box center [436, 484] width 47 height 24
type input "**********"
click at [425, 539] on button "OK" at bounding box center [434, 543] width 31 height 21
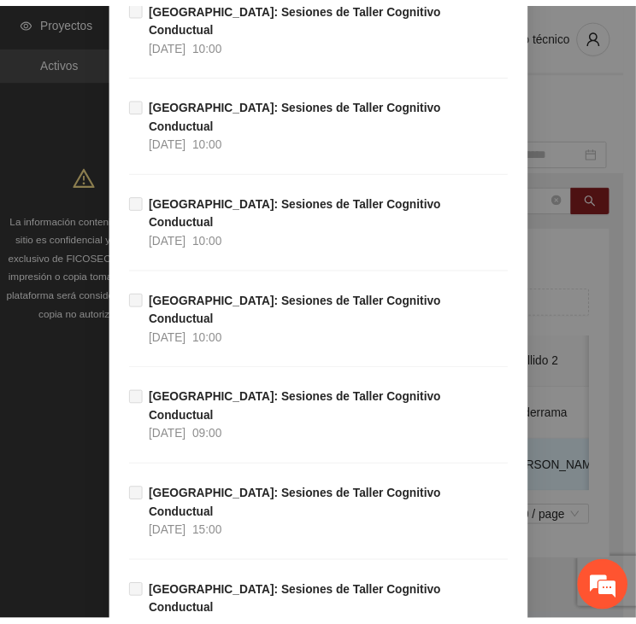
scroll to position [1977, 0]
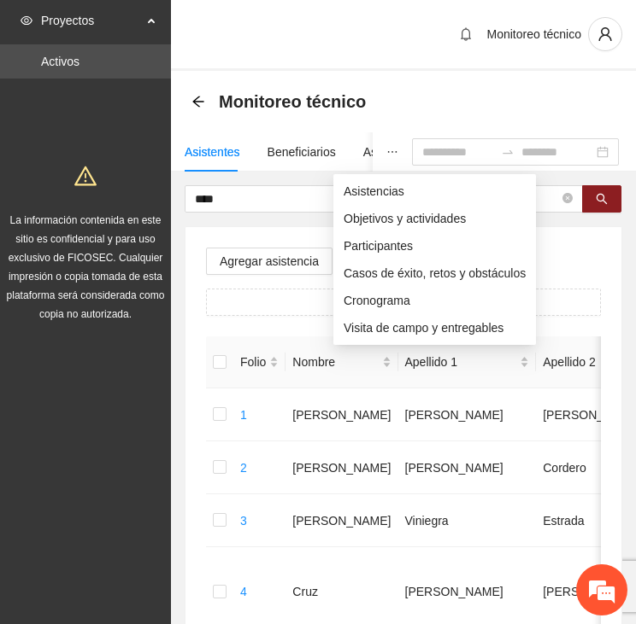
click at [372, 150] on button "button" at bounding box center [391, 151] width 39 height 39
click at [374, 190] on span "Asistencias" at bounding box center [434, 191] width 182 height 19
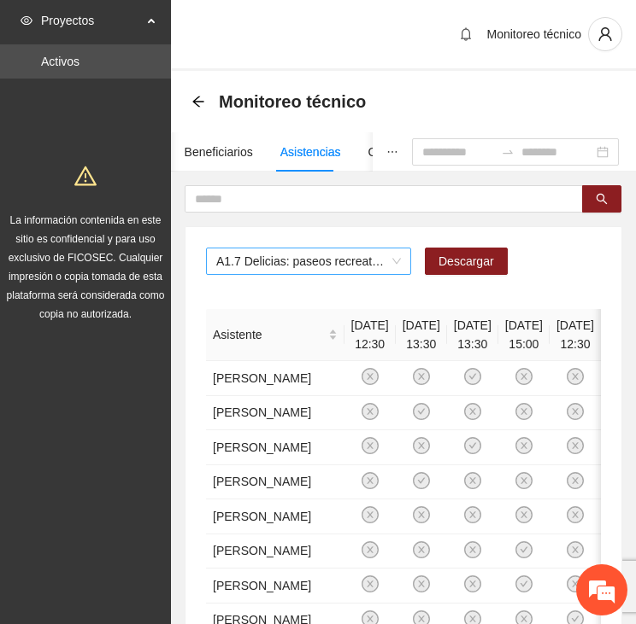
click at [393, 257] on span "A1.7 Delicias: paseos recreativos" at bounding box center [308, 262] width 185 height 26
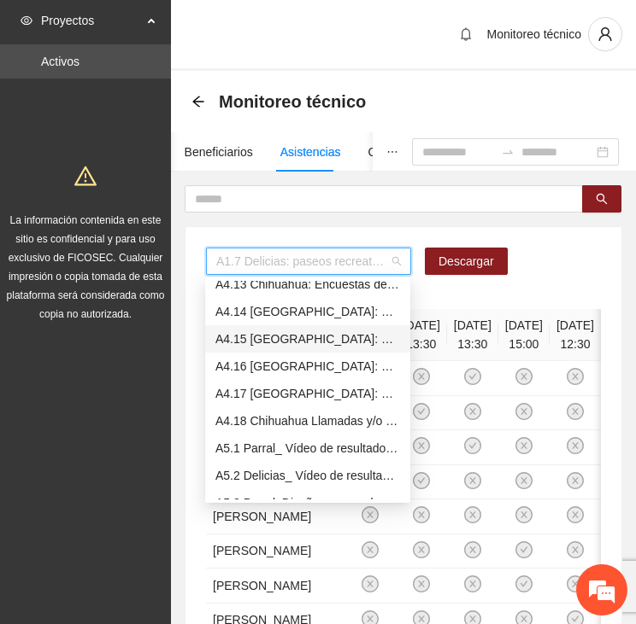
scroll to position [1538, 0]
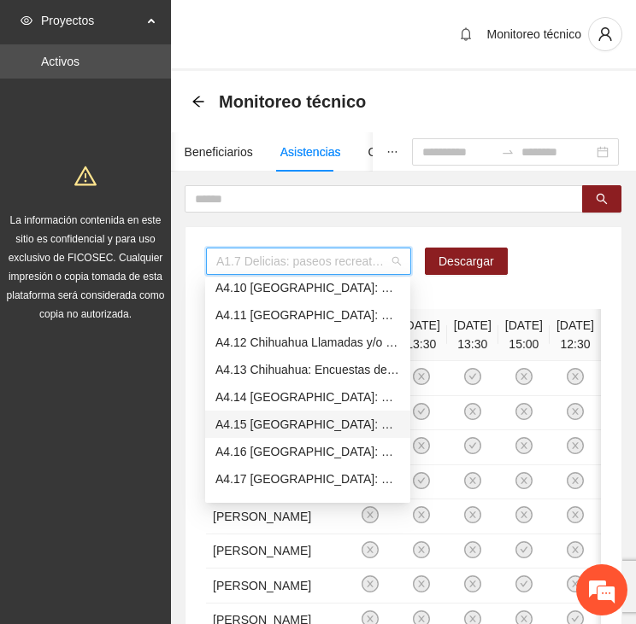
drag, startPoint x: 355, startPoint y: 402, endPoint x: 407, endPoint y: 460, distance: 78.0
click at [407, 460] on div "A4.10 [GEOGRAPHIC_DATA]: Paseos recreativos A4.11 [GEOGRAPHIC_DATA]: Sesión de …" at bounding box center [307, 410] width 205 height 273
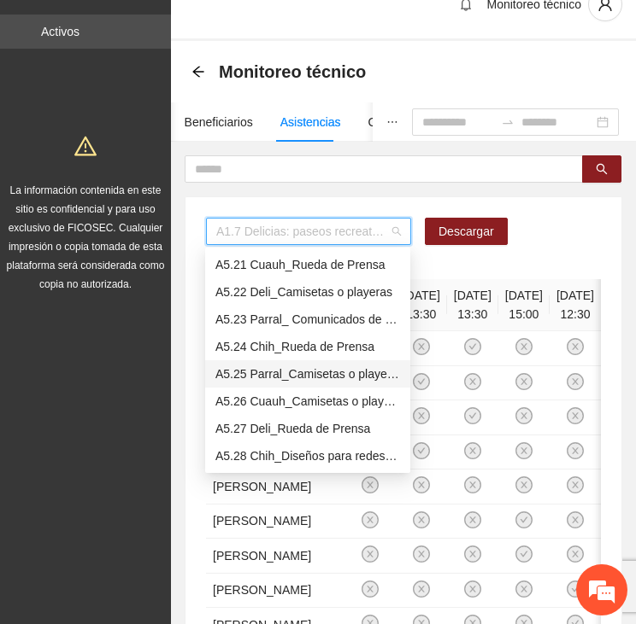
scroll to position [0, 0]
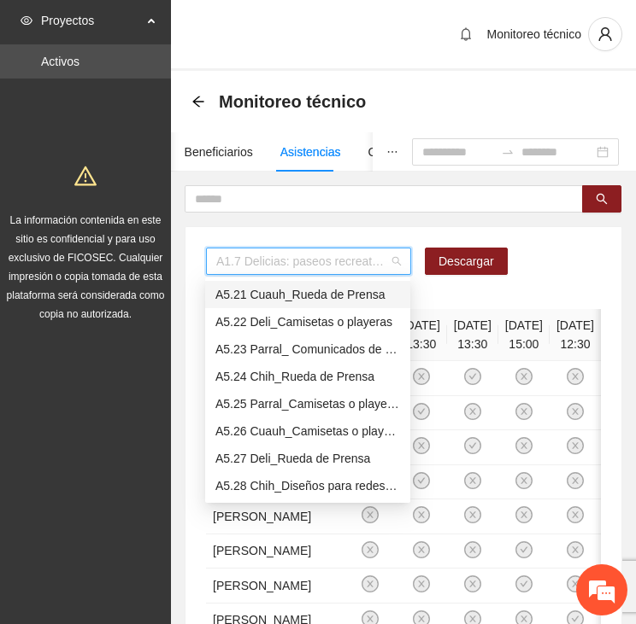
click at [343, 261] on span "A1.7 Delicias: paseos recreativos" at bounding box center [308, 262] width 185 height 26
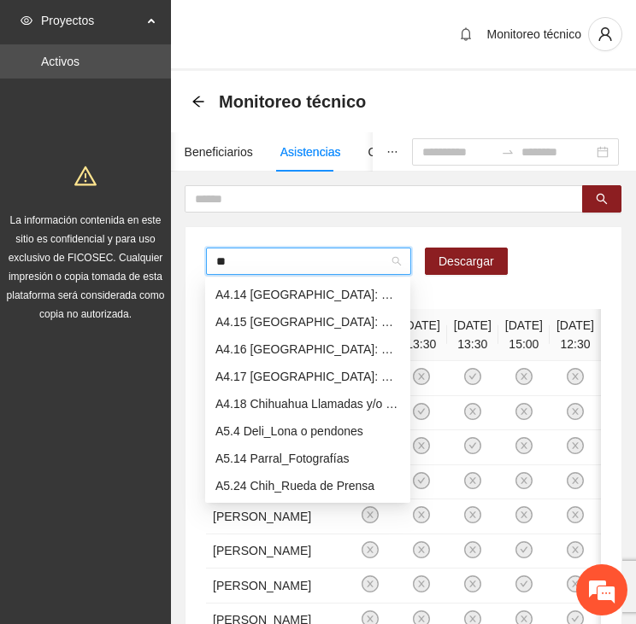
scroll to position [273, 0]
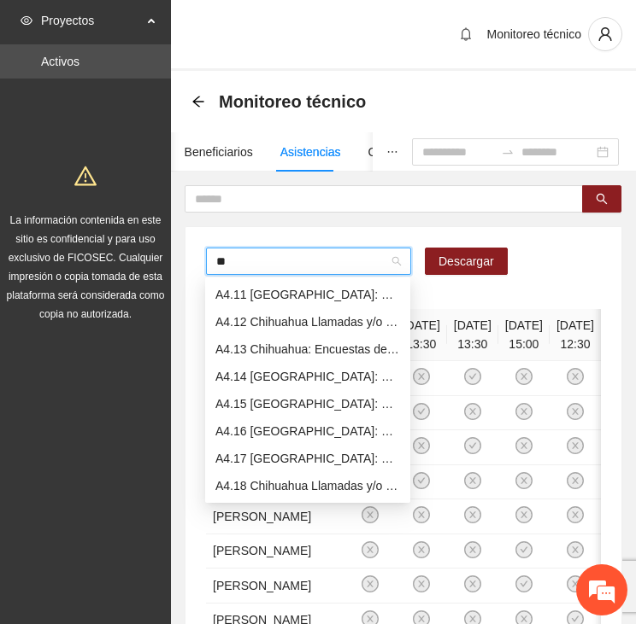
type input "***"
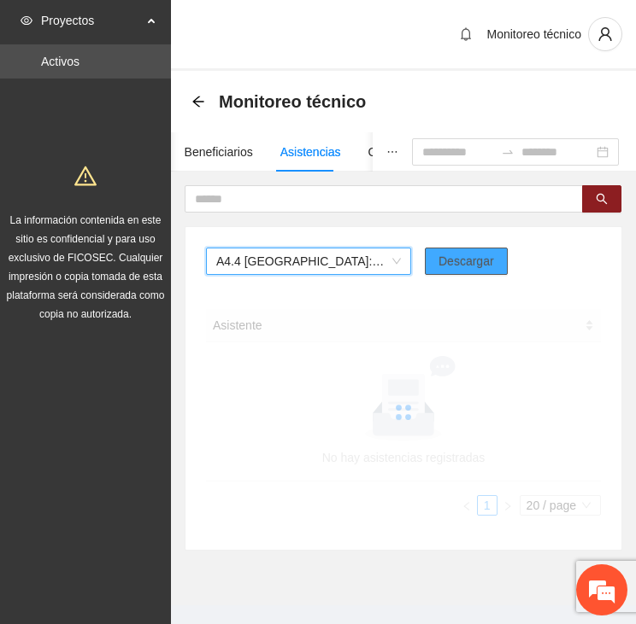
click at [454, 267] on span "Descargar" at bounding box center [466, 261] width 56 height 19
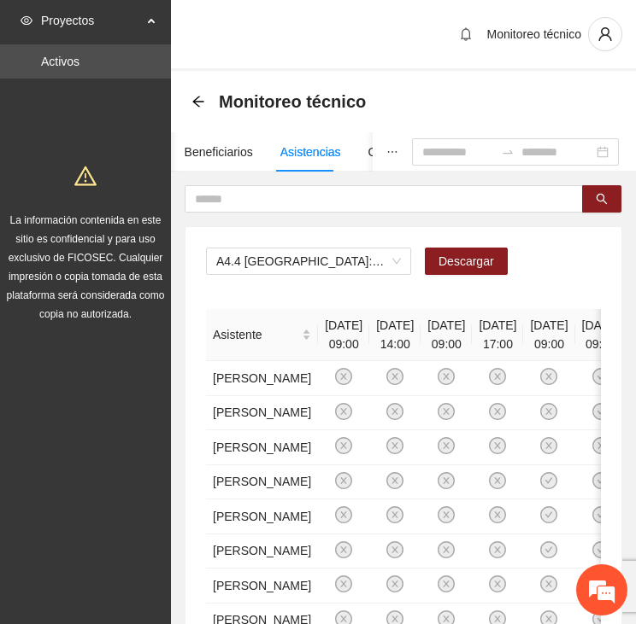
click at [582, 259] on div "A4.4 [GEOGRAPHIC_DATA]: Sesiones de Taller Cognitivo Conductual Descargar" at bounding box center [403, 268] width 395 height 41
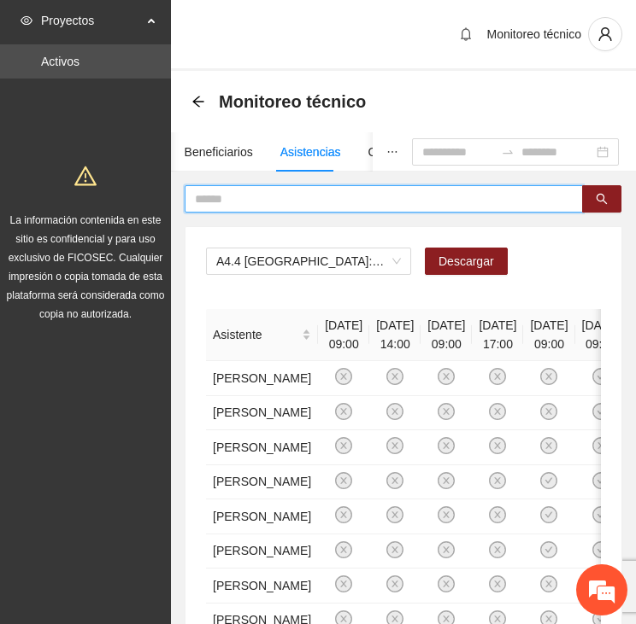
drag, startPoint x: 304, startPoint y: 190, endPoint x: 271, endPoint y: 196, distance: 33.8
click at [275, 194] on input "text" at bounding box center [377, 199] width 364 height 19
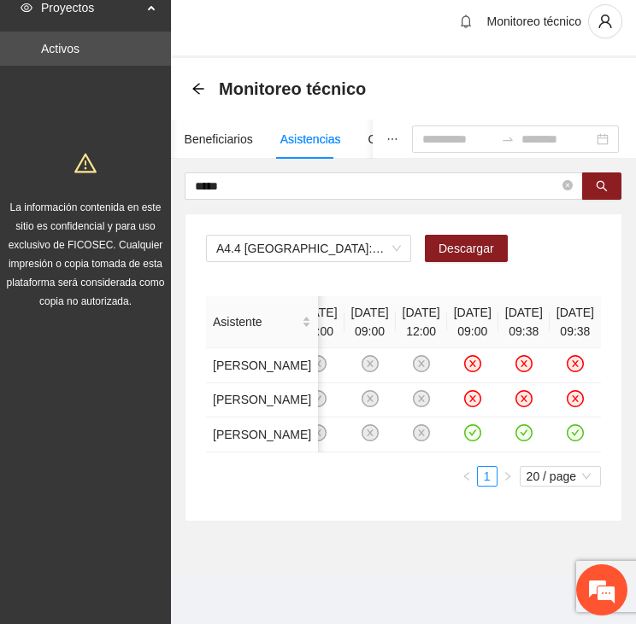
scroll to position [0, 448]
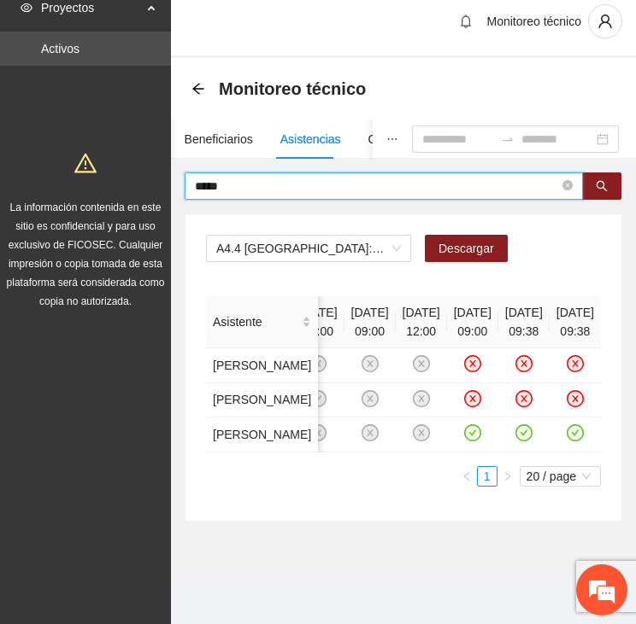
drag, startPoint x: 214, startPoint y: 117, endPoint x: 125, endPoint y: 119, distance: 88.9
click at [125, 119] on section "Proyectos Activos La información contenida en este sitio es confidencial y para…" at bounding box center [318, 305] width 636 height 637
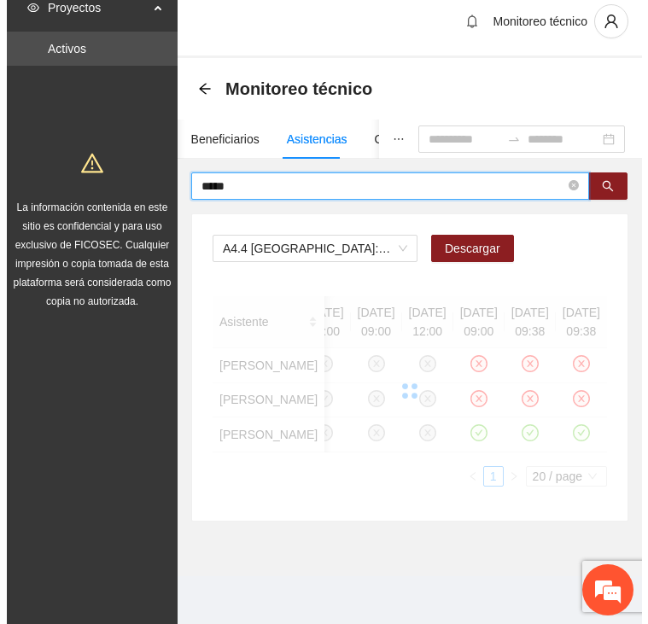
scroll to position [0, 0]
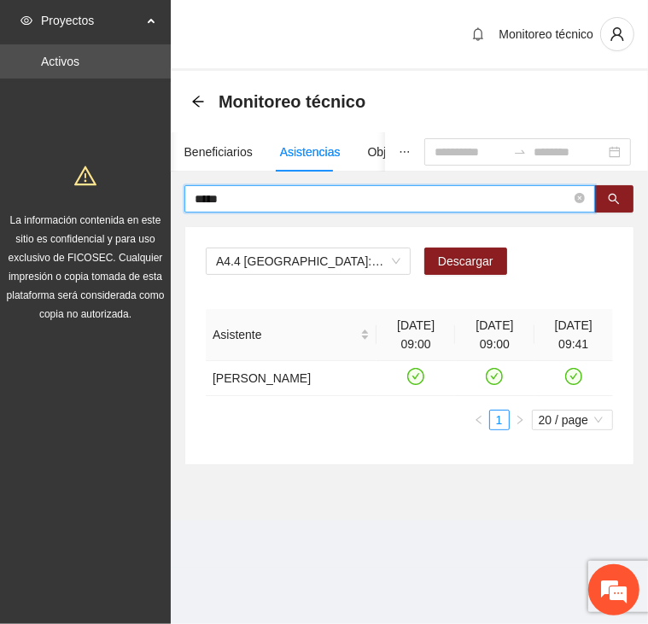
drag, startPoint x: 266, startPoint y: 194, endPoint x: 141, endPoint y: 202, distance: 124.9
click at [141, 202] on section "Proyectos Activos La información contenida en este sitio es confidencial y para…" at bounding box center [324, 312] width 648 height 624
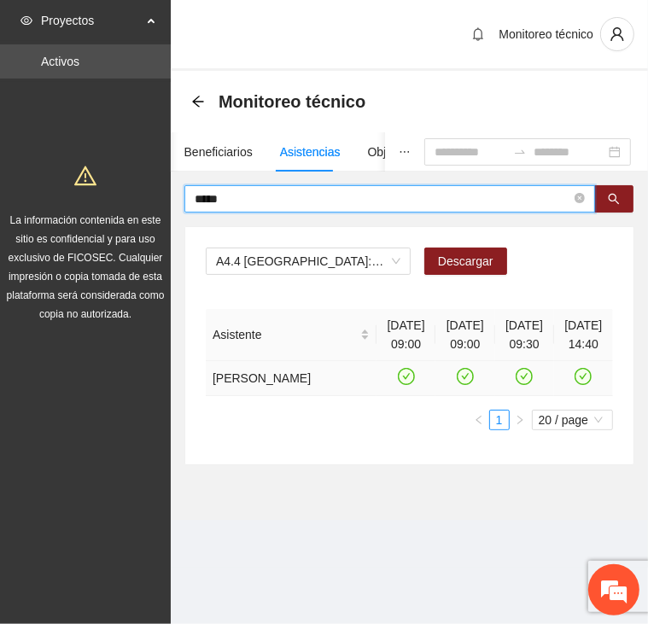
click at [578, 382] on icon "check-circle" at bounding box center [584, 377] width 15 height 15
drag, startPoint x: 249, startPoint y: 206, endPoint x: 120, endPoint y: 207, distance: 129.8
click at [120, 208] on section "Proyectos Activos La información contenida en este sitio es confidencial y para…" at bounding box center [324, 312] width 648 height 624
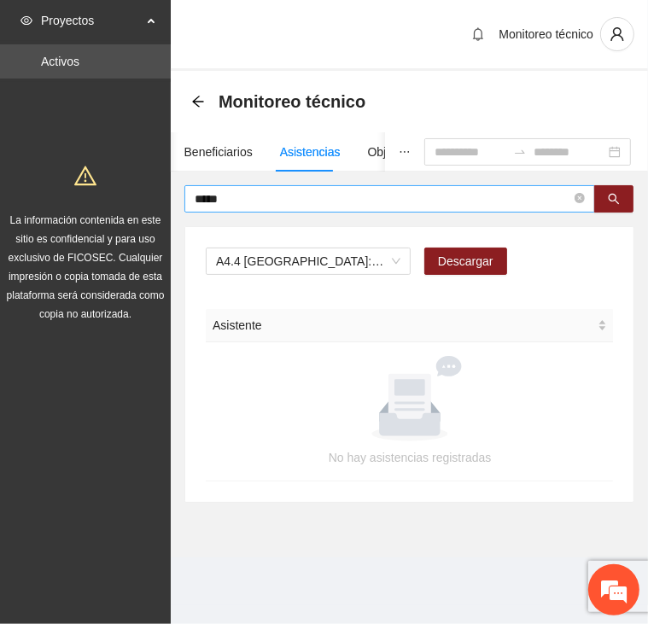
drag, startPoint x: 261, startPoint y: 205, endPoint x: 205, endPoint y: 207, distance: 55.5
click at [205, 207] on span "*****" at bounding box center [390, 198] width 411 height 27
drag, startPoint x: 217, startPoint y: 197, endPoint x: 172, endPoint y: 208, distance: 46.4
click at [172, 208] on div "***** A4.4 [GEOGRAPHIC_DATA]: Sesiones de Taller Cognitivo Conductual Descargar…" at bounding box center [409, 344] width 477 height 318
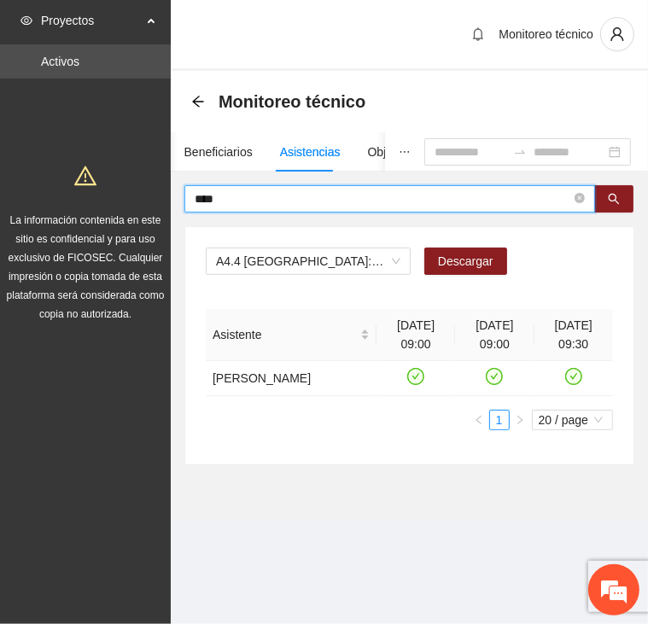
drag, startPoint x: 244, startPoint y: 201, endPoint x: 126, endPoint y: 227, distance: 120.8
click at [126, 227] on section "Proyectos Activos La información contenida en este sitio es confidencial y para…" at bounding box center [324, 312] width 648 height 624
type input "*****"
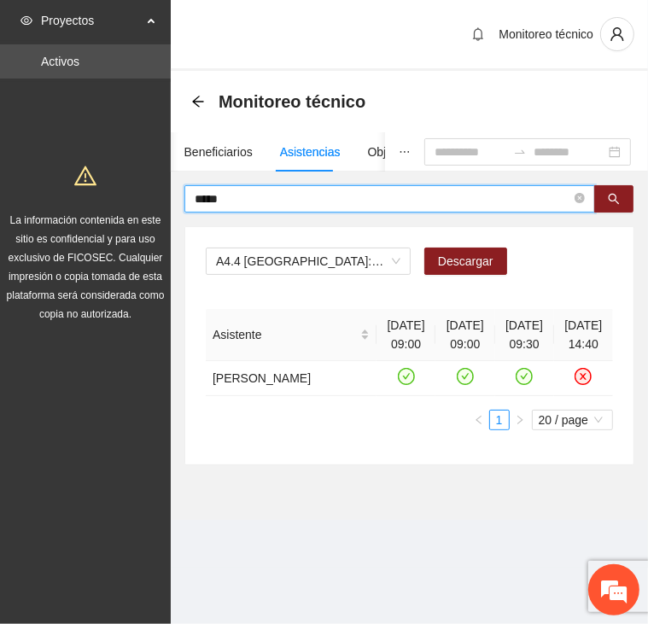
click at [234, 194] on input "*****" at bounding box center [383, 199] width 377 height 19
drag, startPoint x: 233, startPoint y: 195, endPoint x: 164, endPoint y: 205, distance: 69.9
click at [164, 205] on section "Proyectos Activos La información contenida en este sitio es confidencial y para…" at bounding box center [324, 312] width 648 height 624
click at [253, 197] on input "text" at bounding box center [383, 199] width 377 height 19
type input "****"
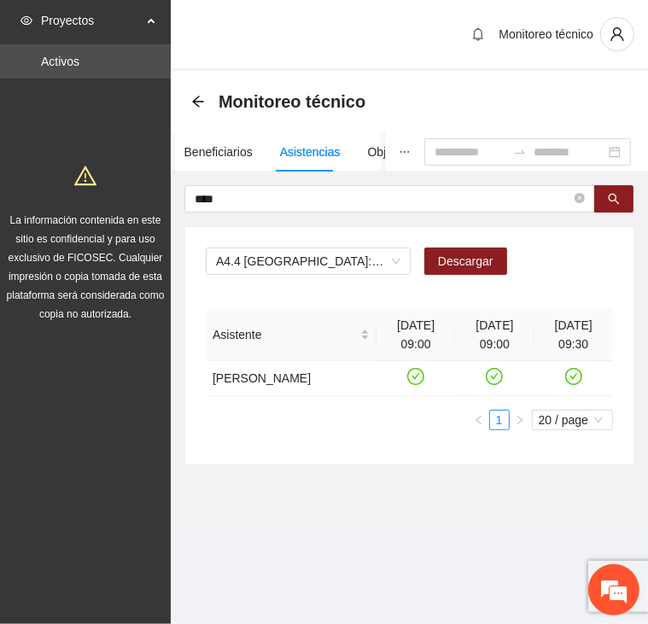
click at [404, 451] on div "A4.4 [GEOGRAPHIC_DATA]: Sesiones de Taller Cognitivo Conductual Descargar Asist…" at bounding box center [409, 345] width 448 height 237
